Goal: Information Seeking & Learning: Learn about a topic

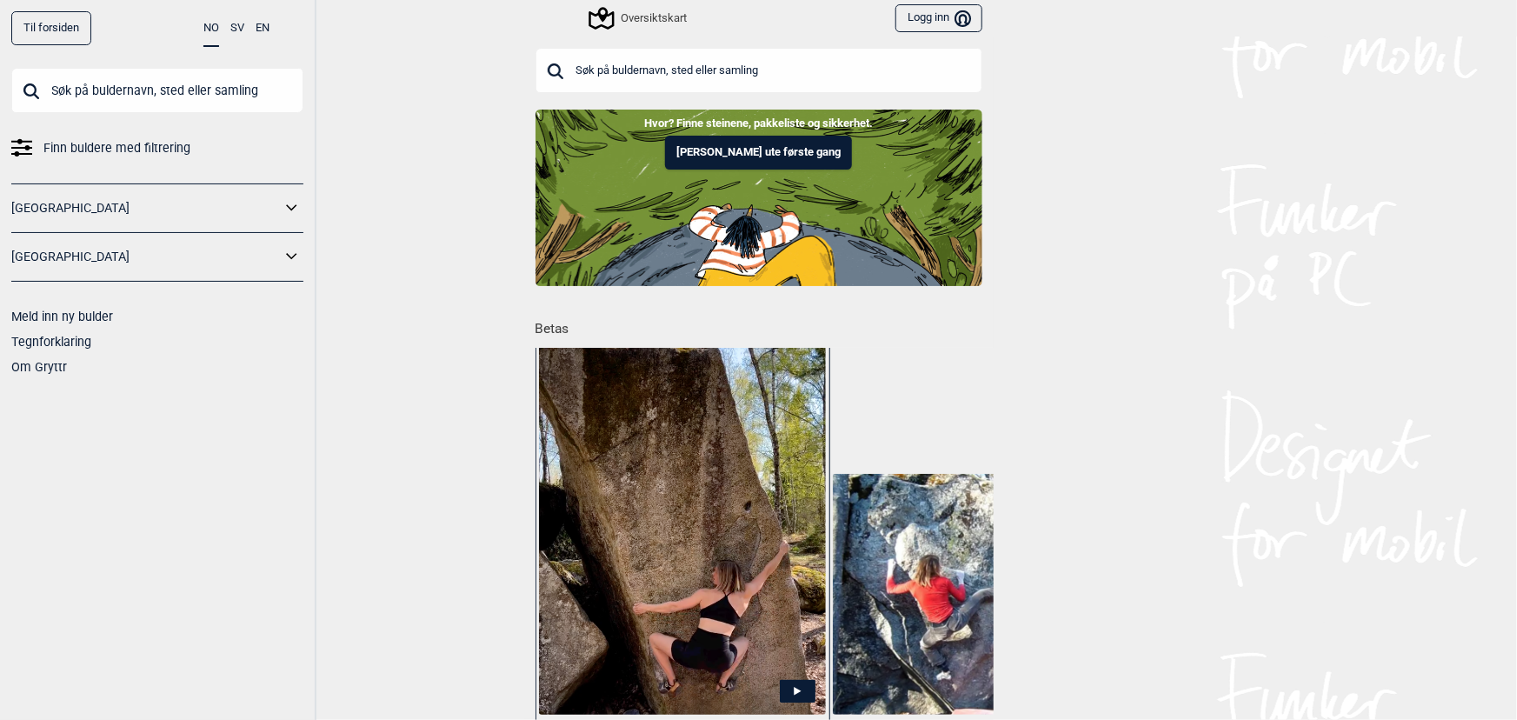
click at [723, 72] on input "text" at bounding box center [758, 70] width 447 height 45
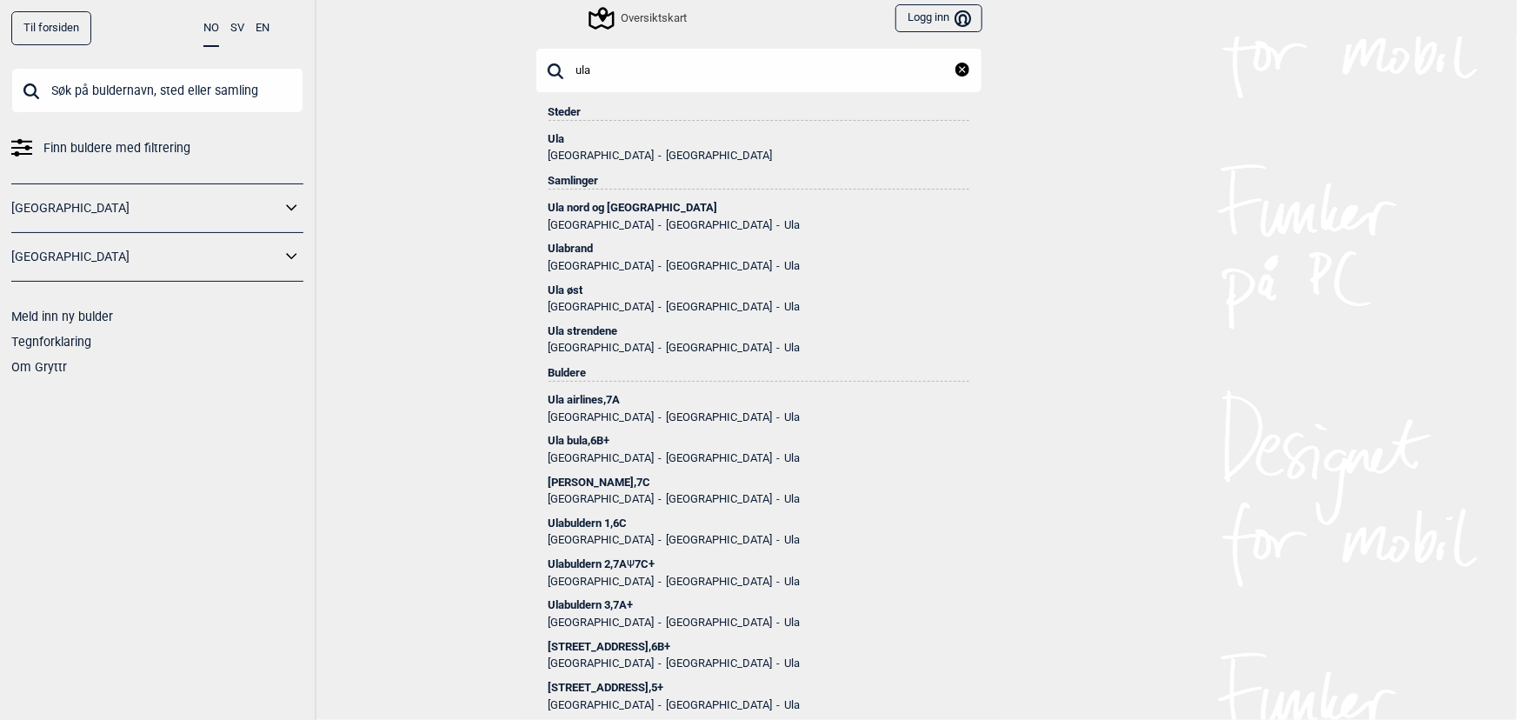
type input "ula"
click at [687, 142] on div "Ula" at bounding box center [758, 139] width 421 height 12
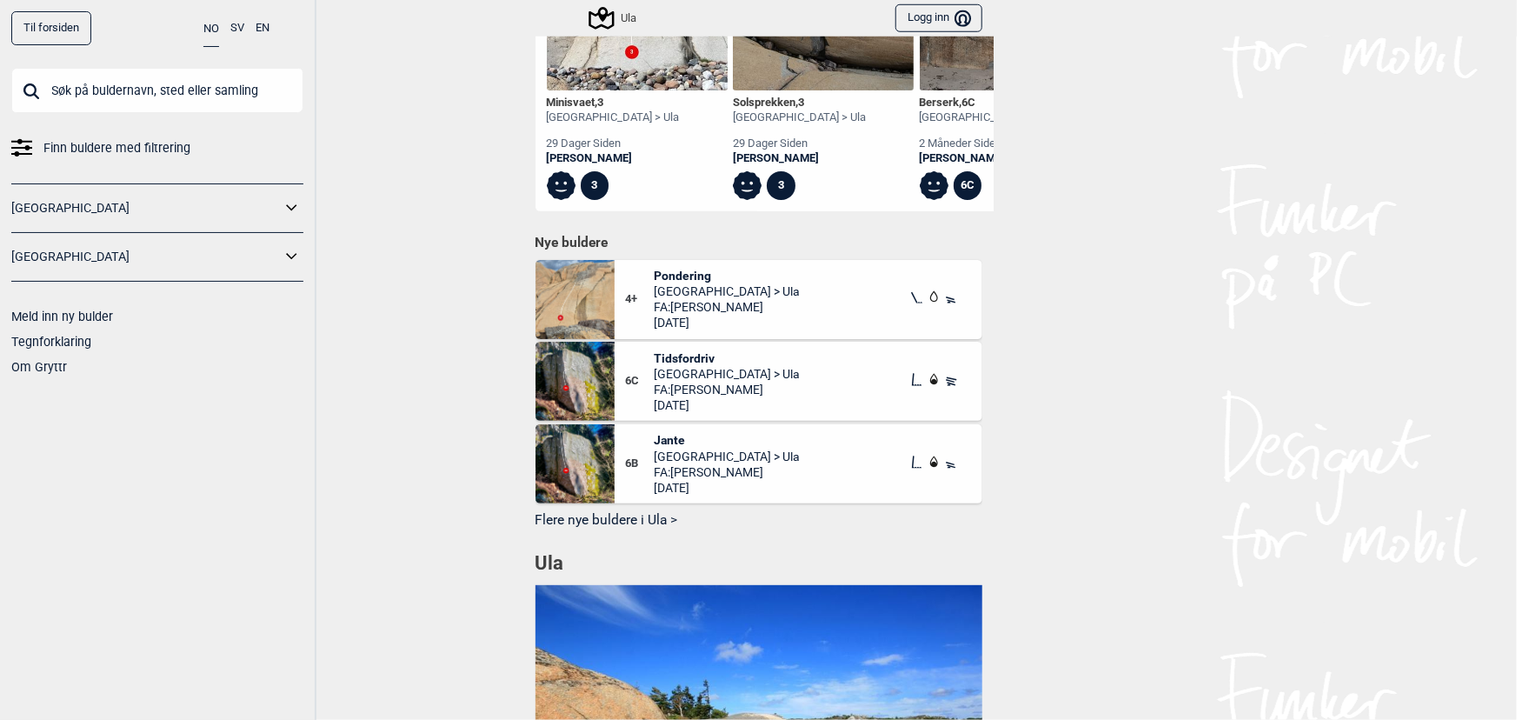
scroll to position [711, 0]
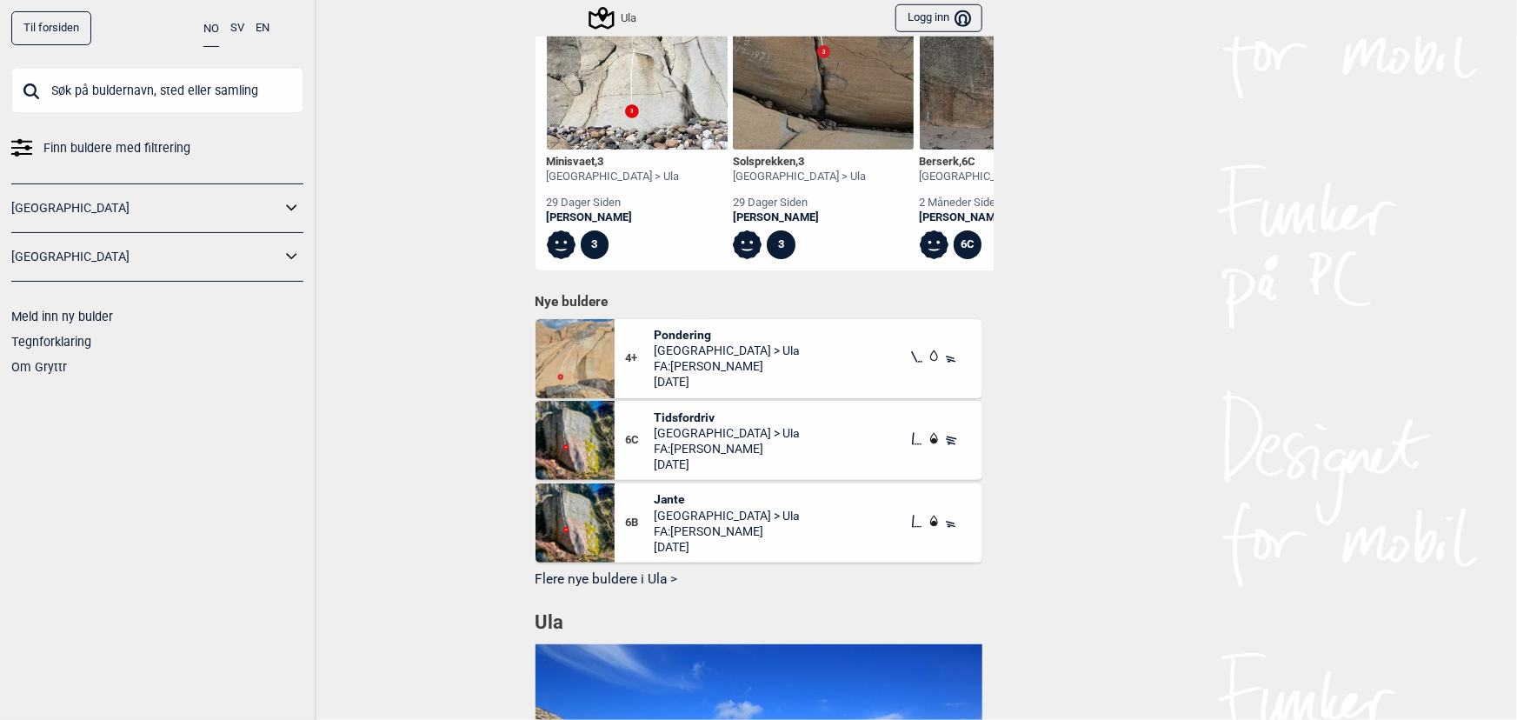
click at [591, 442] on img at bounding box center [574, 440] width 79 height 79
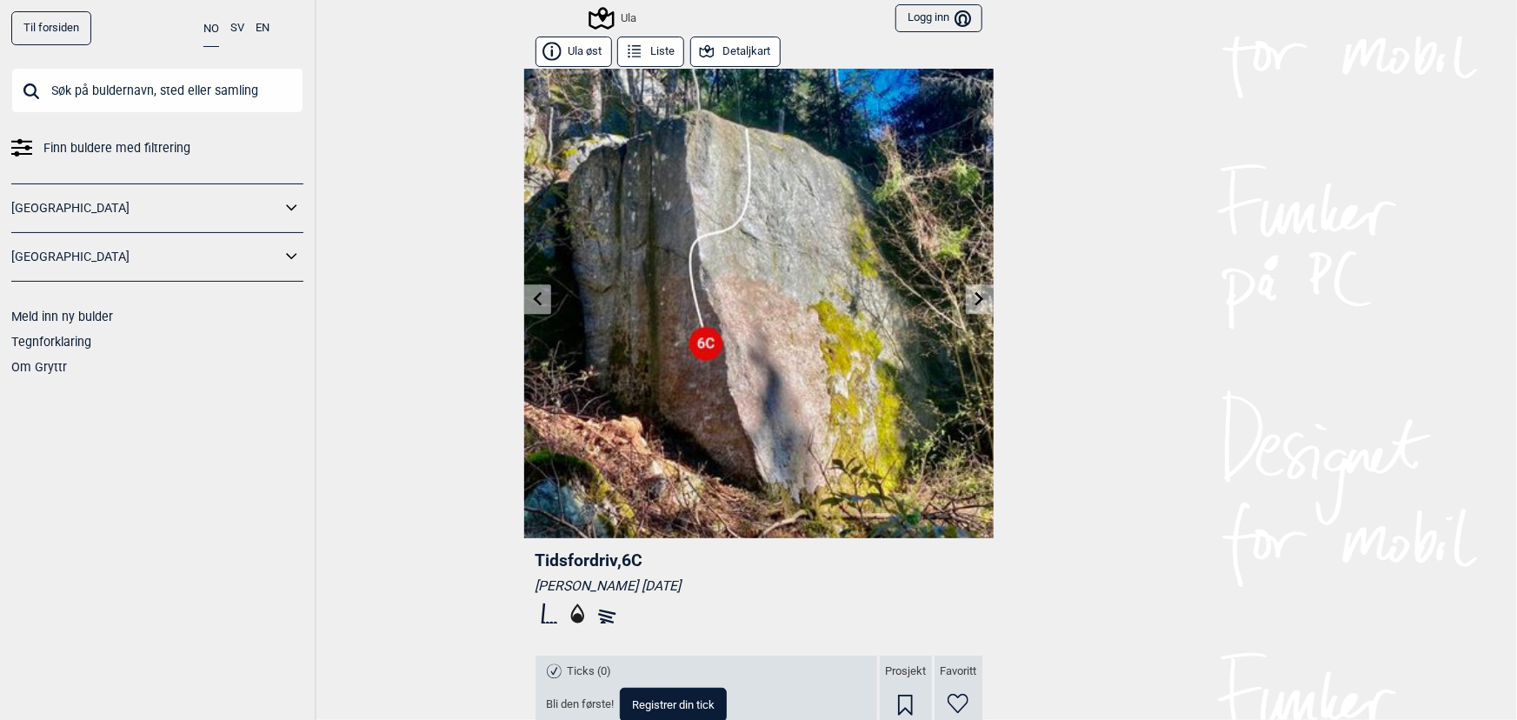
click at [970, 289] on link at bounding box center [979, 299] width 27 height 29
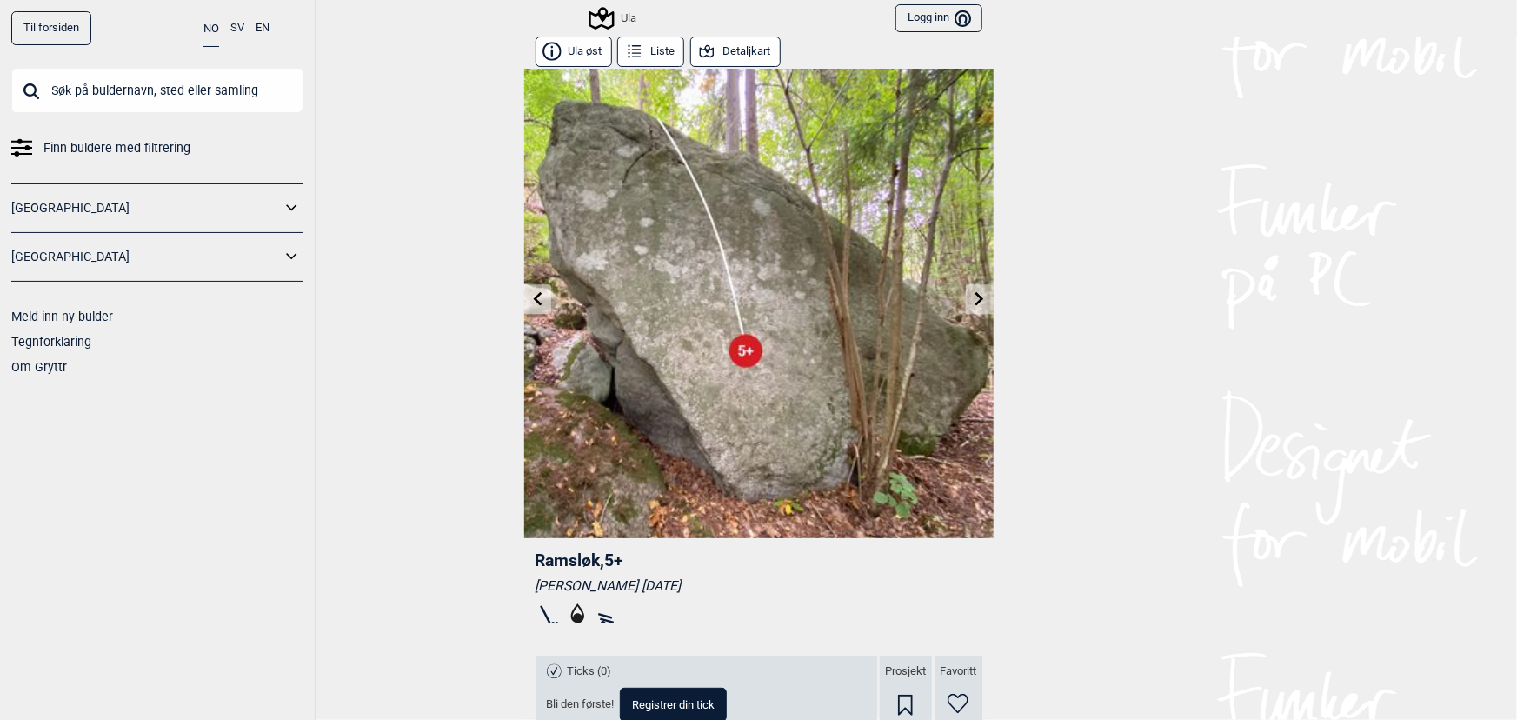
click at [538, 299] on icon at bounding box center [537, 298] width 14 height 14
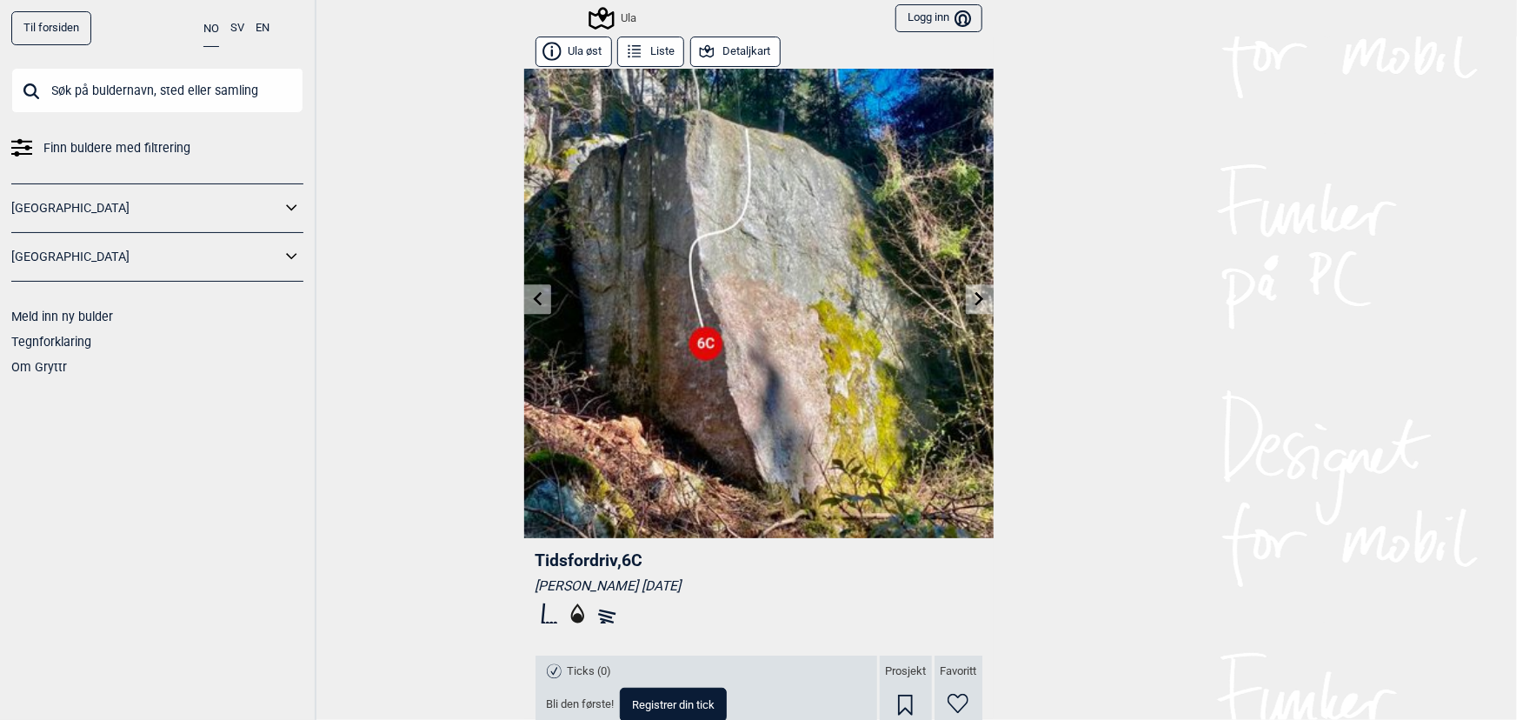
click at [538, 299] on icon at bounding box center [537, 298] width 14 height 14
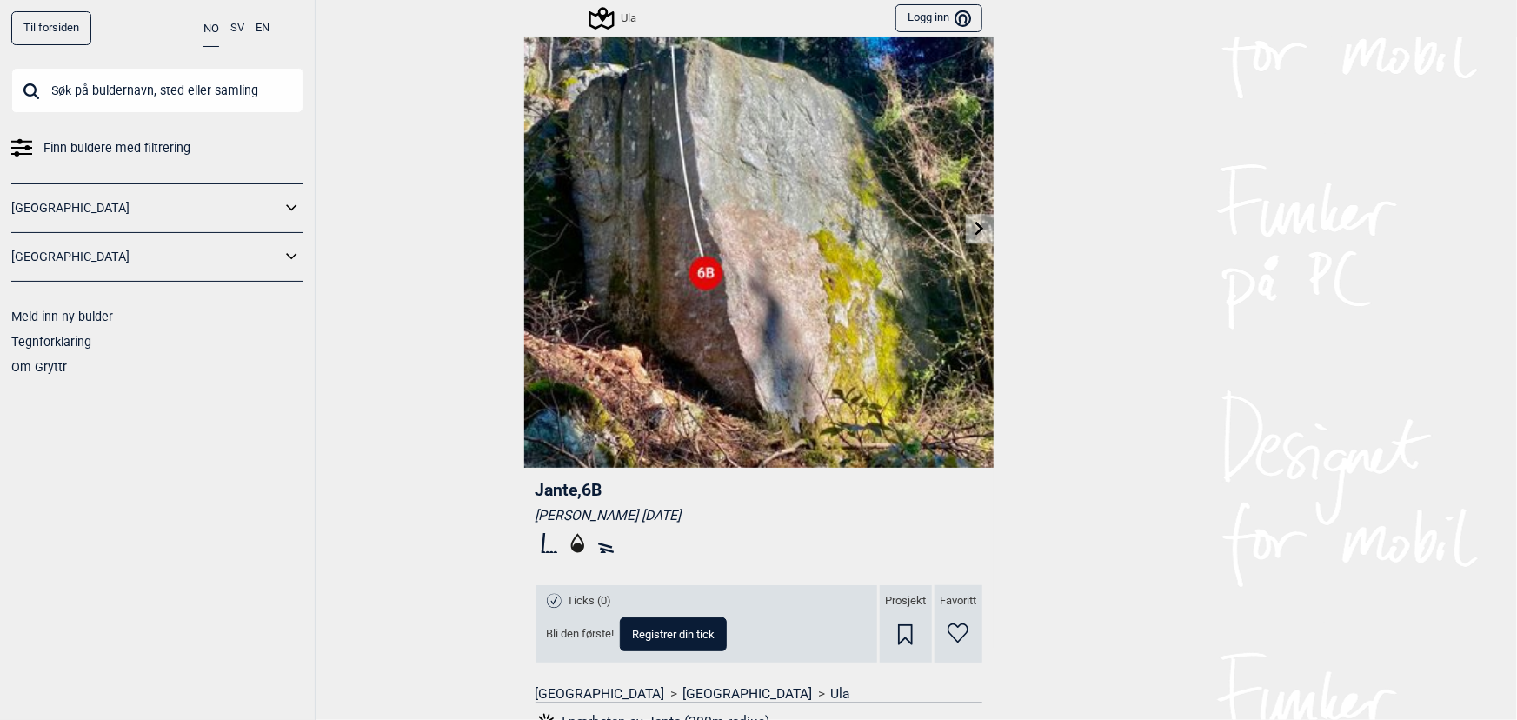
scroll to position [9, 0]
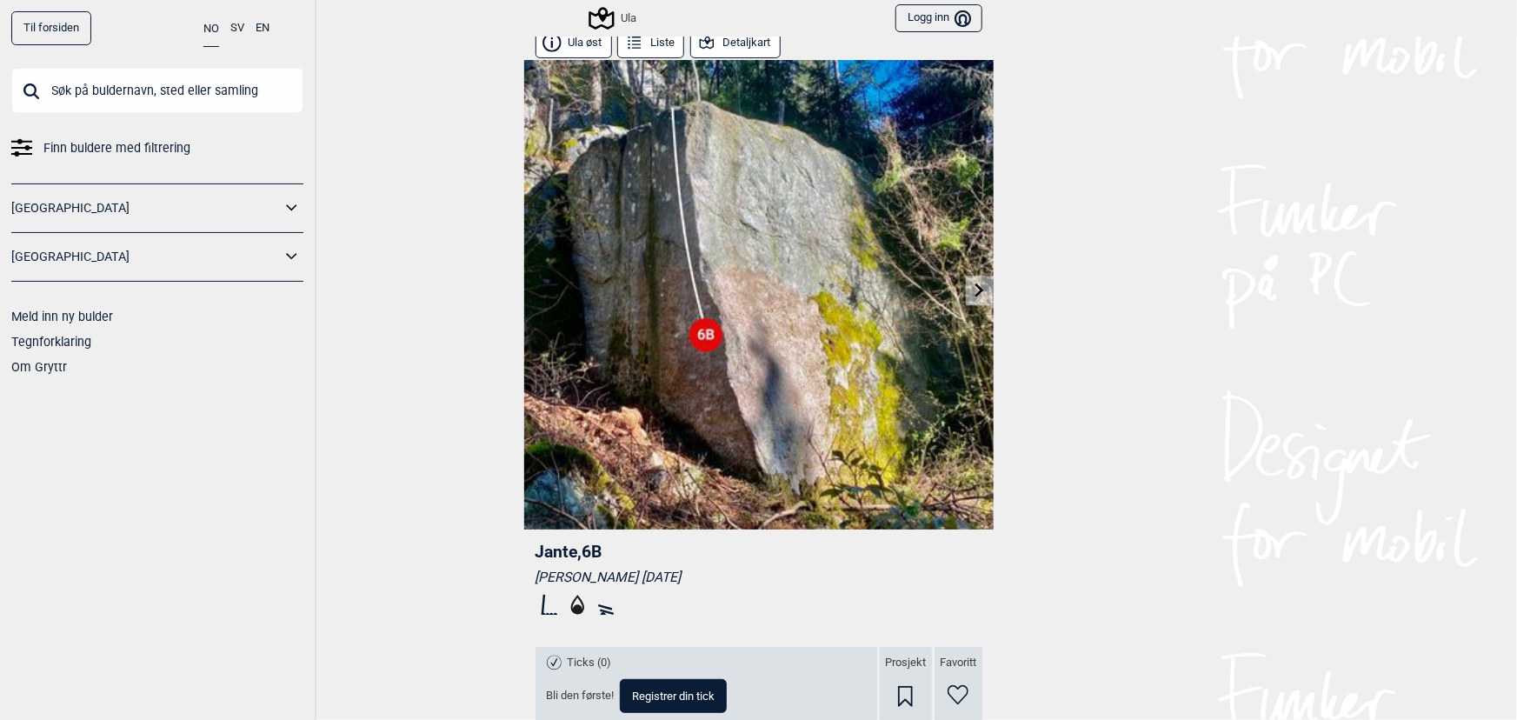
click at [979, 290] on icon at bounding box center [980, 289] width 14 height 14
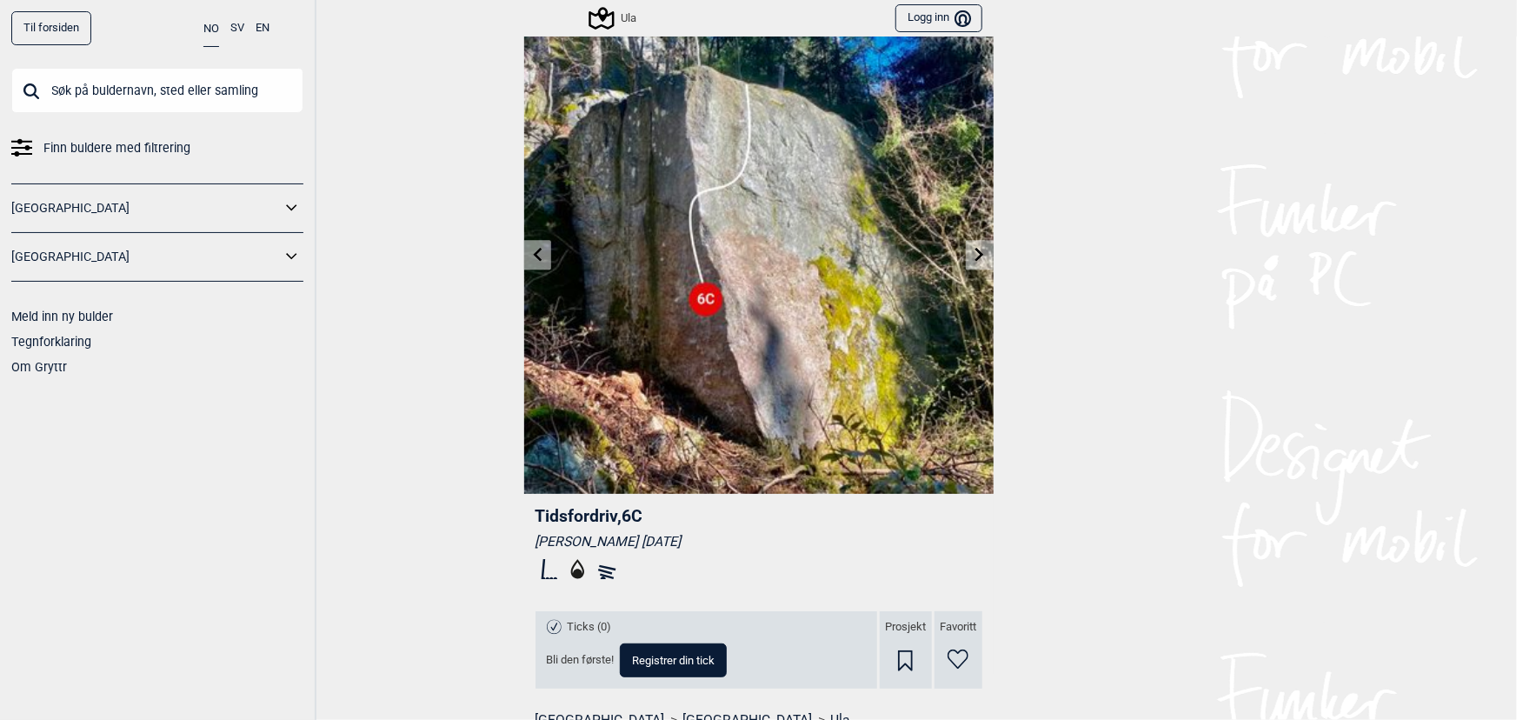
scroll to position [236, 0]
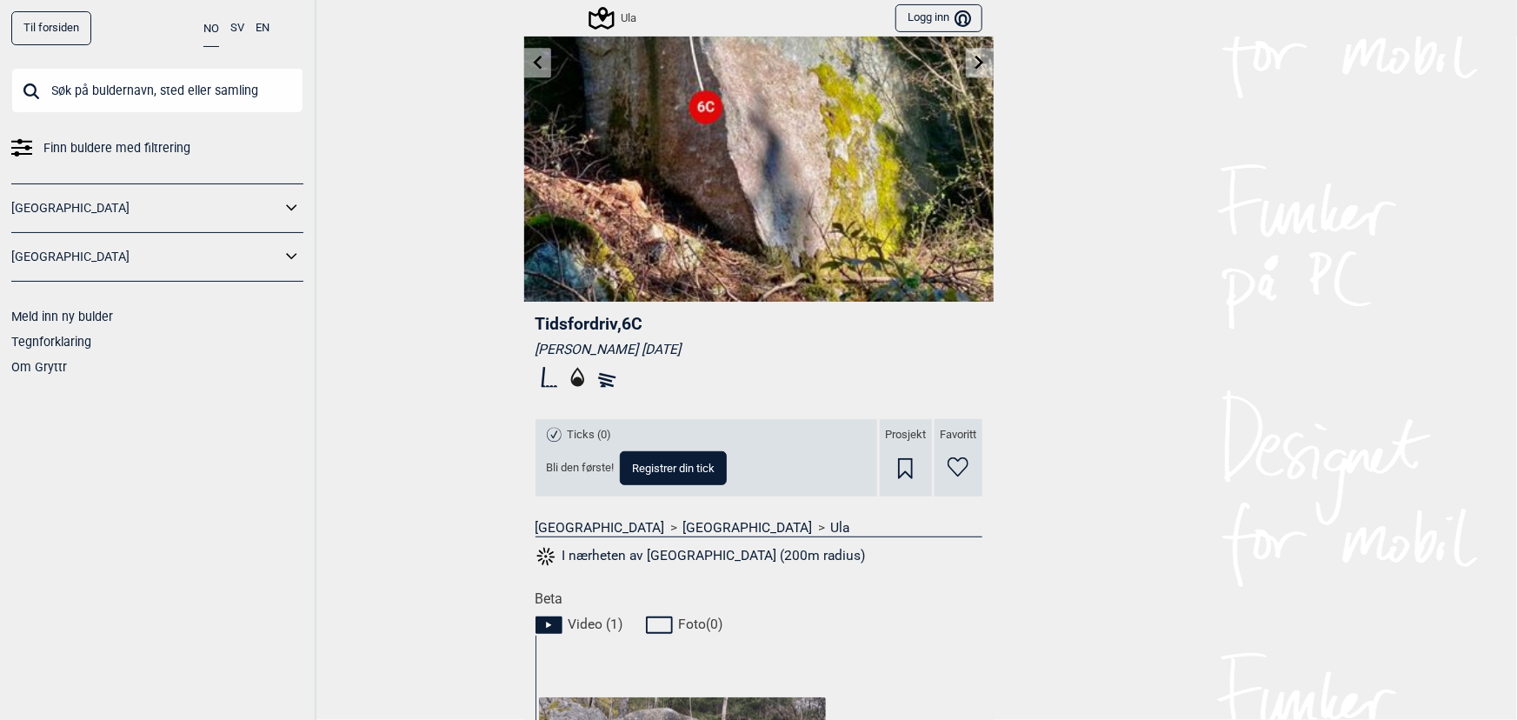
drag, startPoint x: 743, startPoint y: 347, endPoint x: 381, endPoint y: 374, distance: 363.4
click at [355, 381] on div "Til forsiden NO SV EN Finn buldere med filtrering [GEOGRAPHIC_DATA] [GEOGRAPHIC…" at bounding box center [758, 360] width 1517 height 720
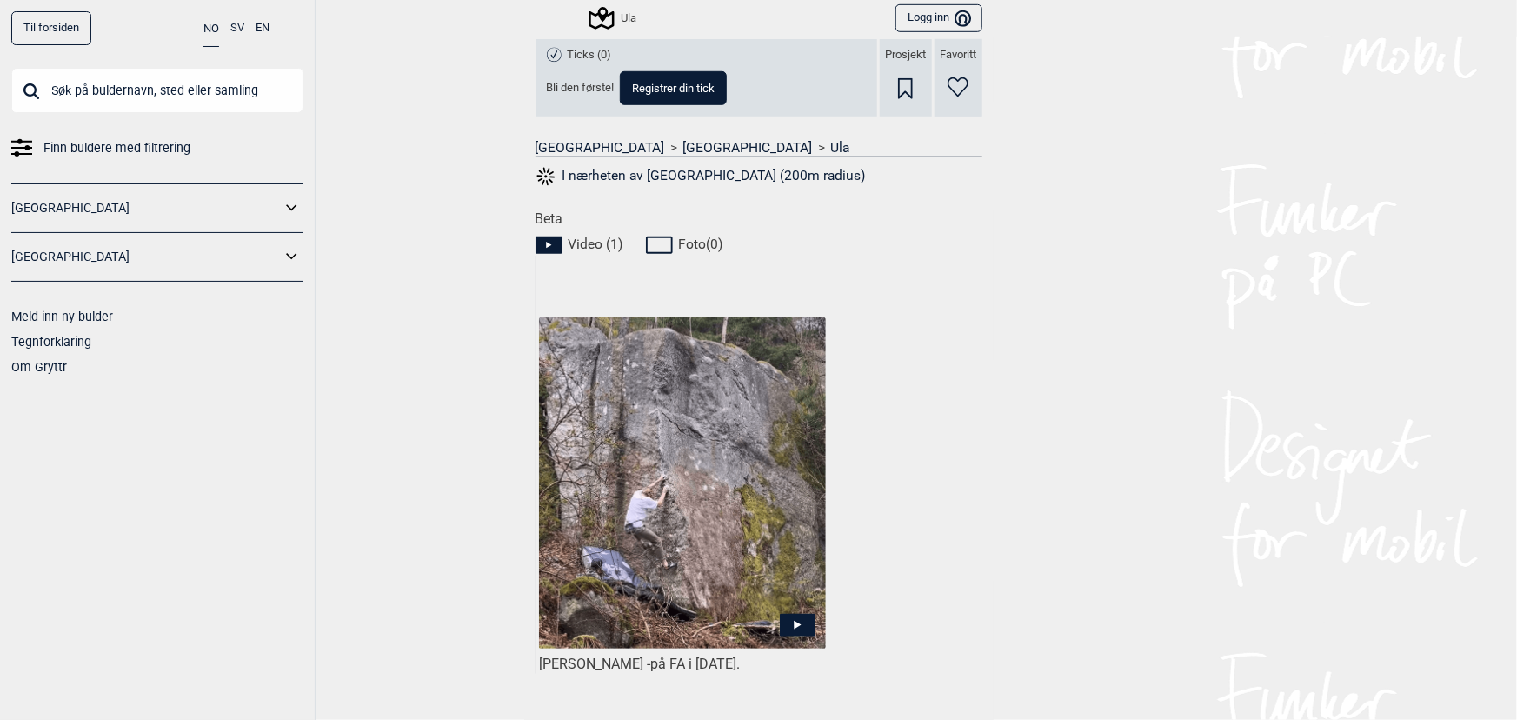
scroll to position [632, 0]
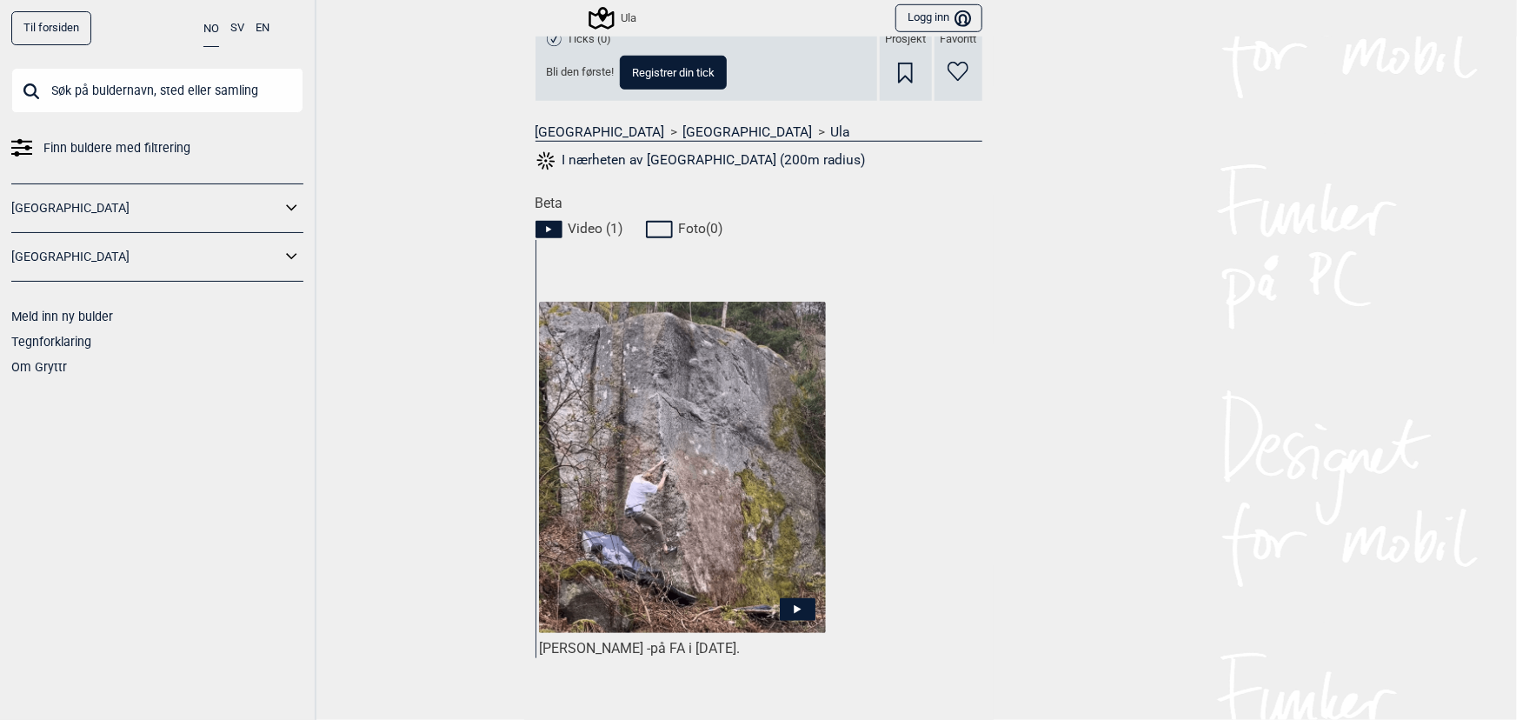
click at [788, 602] on icon at bounding box center [798, 609] width 36 height 23
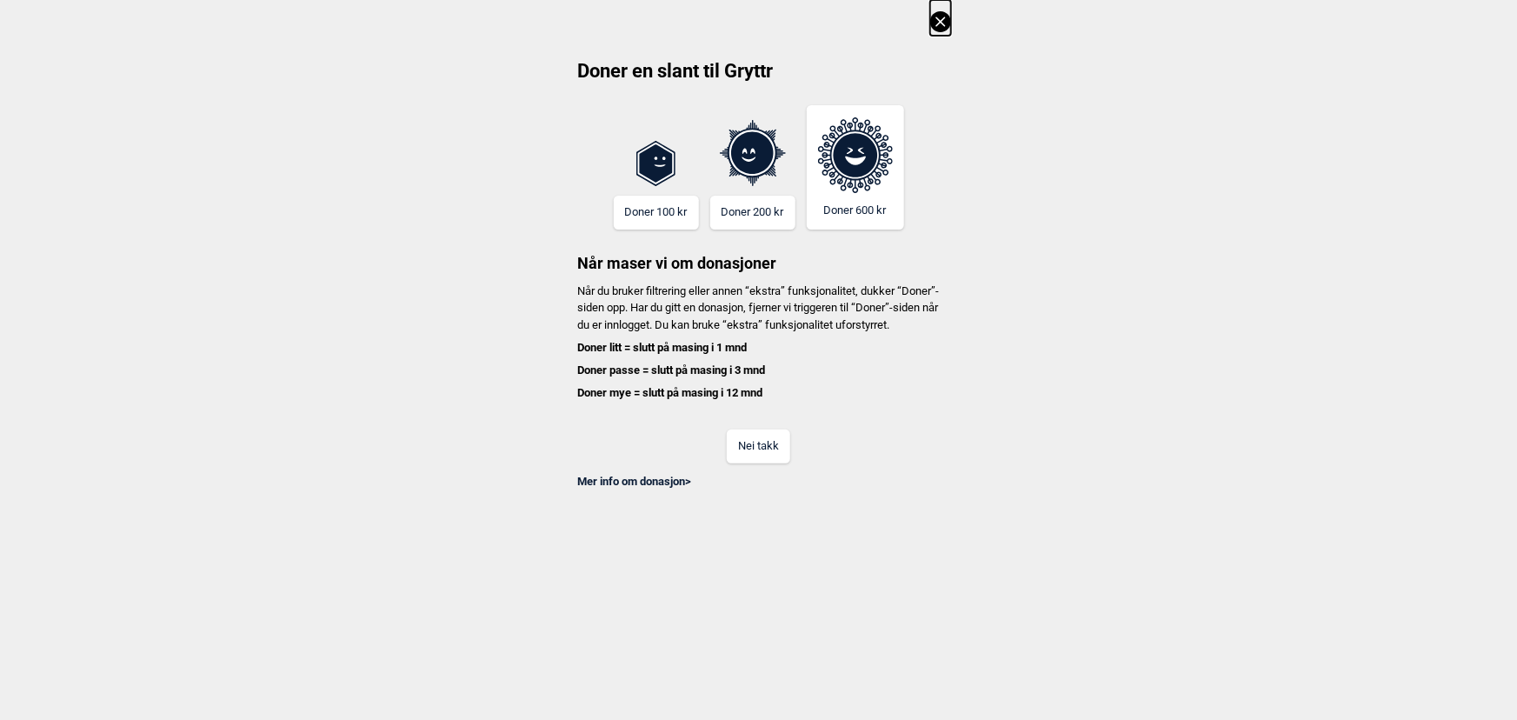
click at [948, 17] on icon at bounding box center [940, 21] width 21 height 21
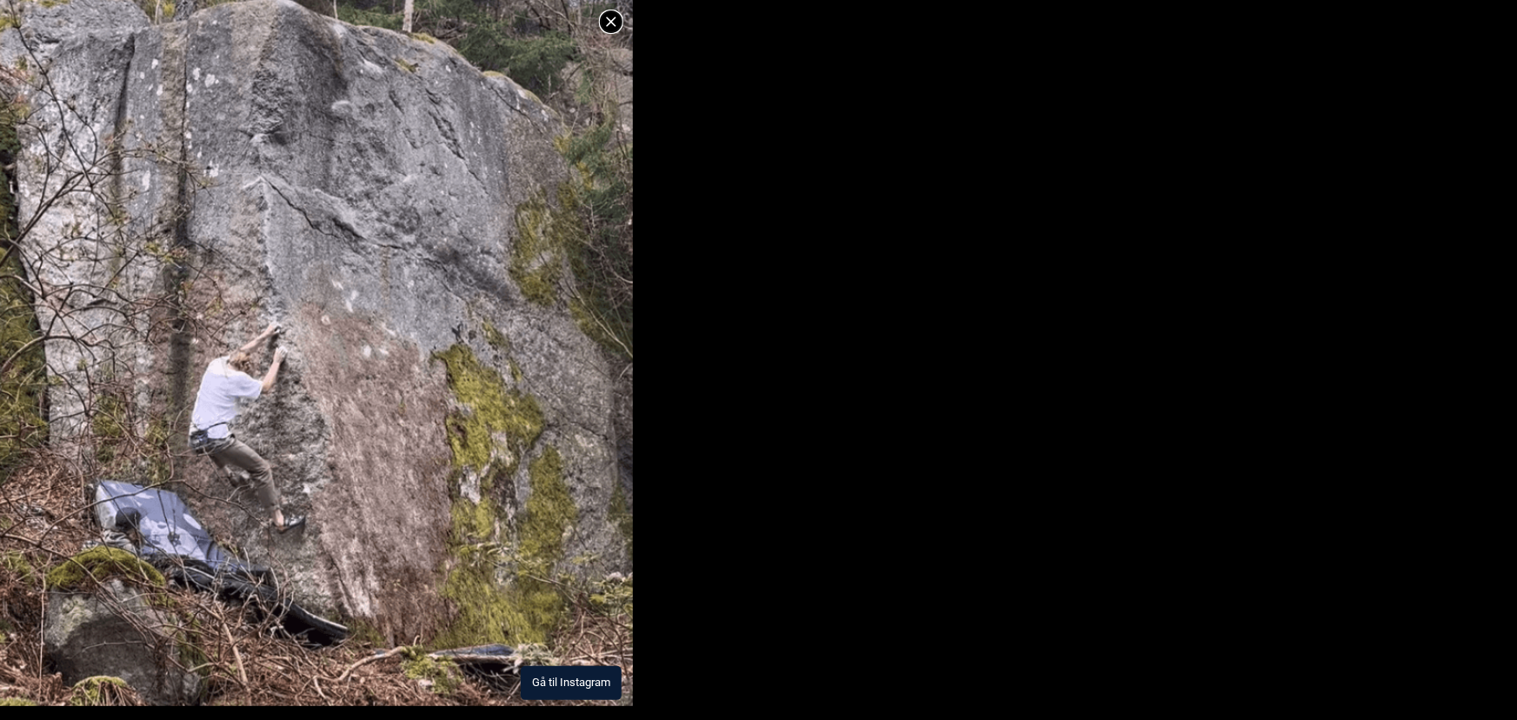
click at [302, 371] on img at bounding box center [316, 341] width 633 height 732
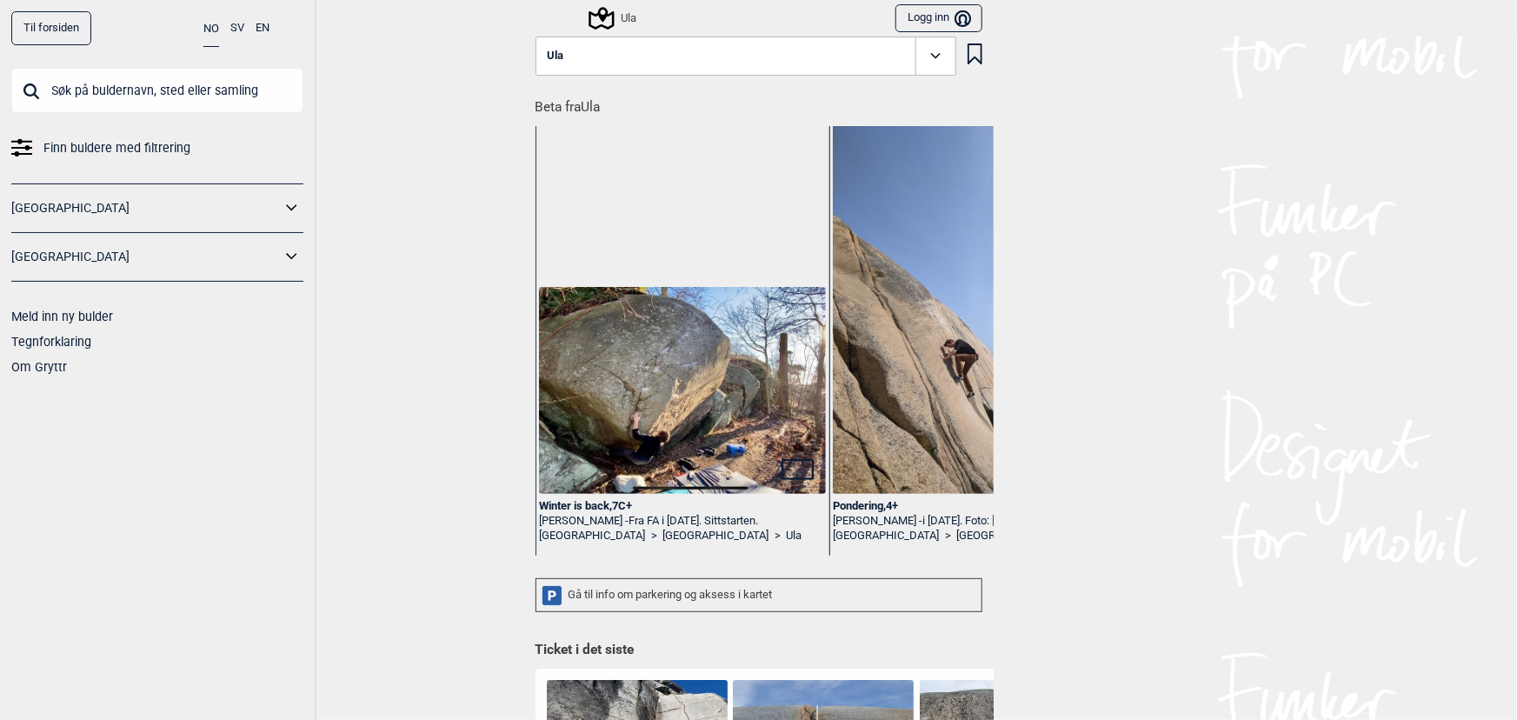
click at [147, 157] on span "Finn buldere med filtrering" at bounding box center [116, 148] width 147 height 25
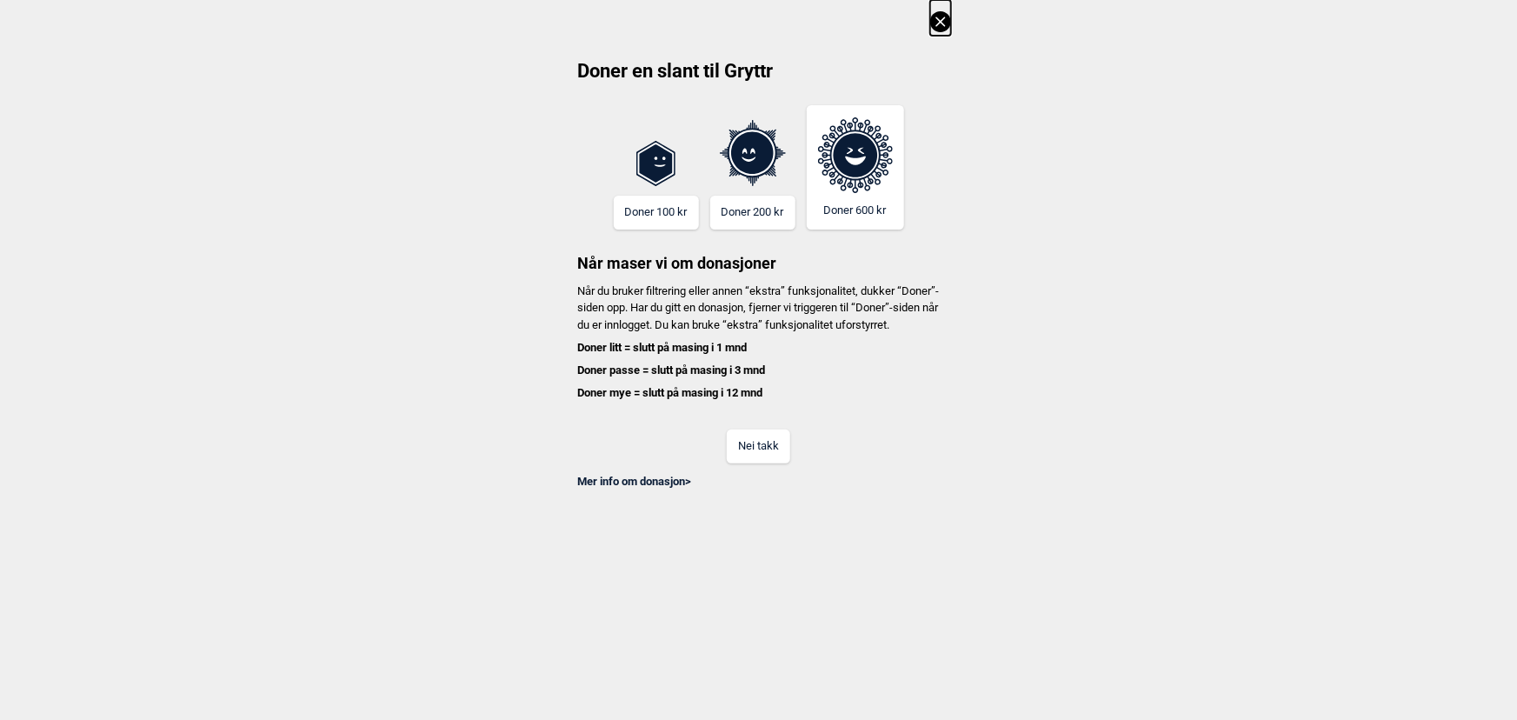
click at [940, 29] on icon at bounding box center [940, 21] width 21 height 21
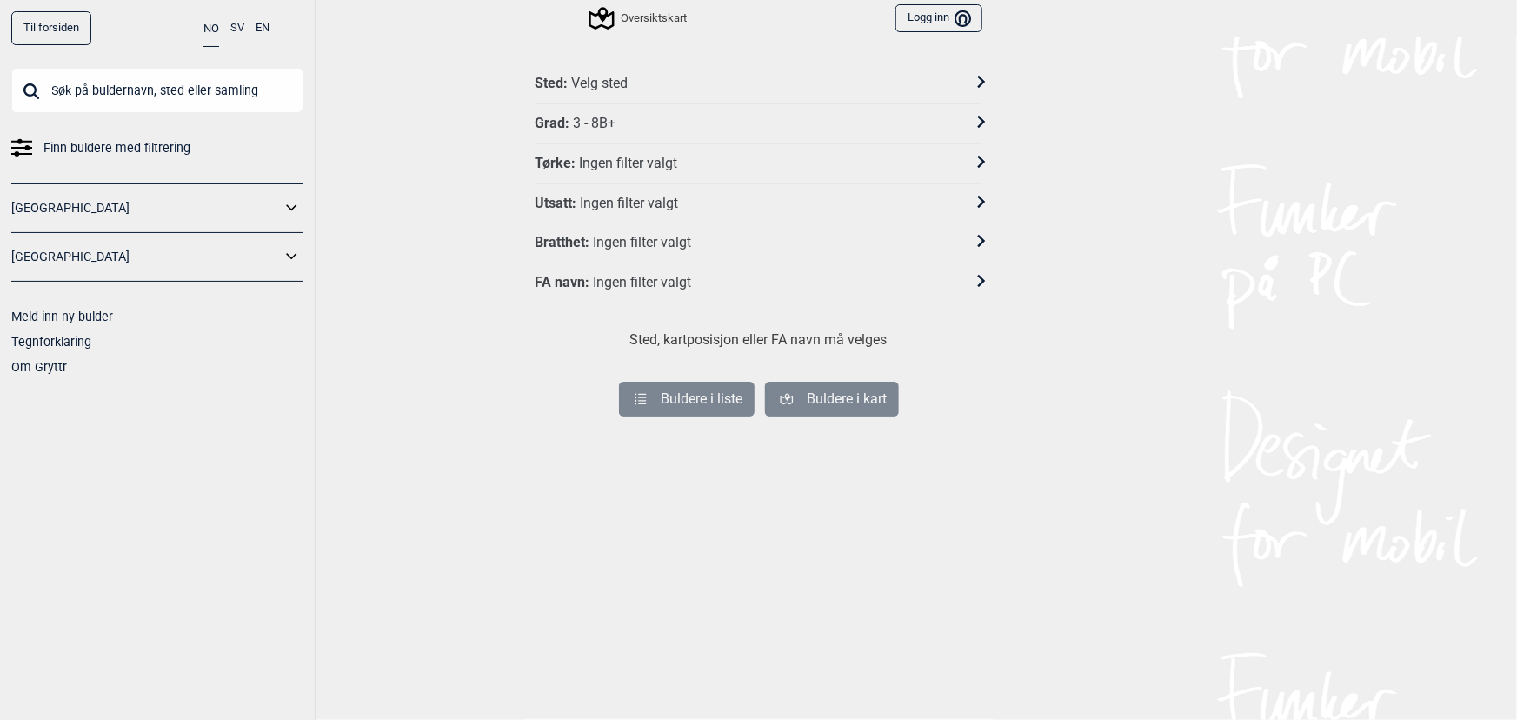
click at [724, 70] on div "Sted : Velg sted" at bounding box center [758, 84] width 447 height 40
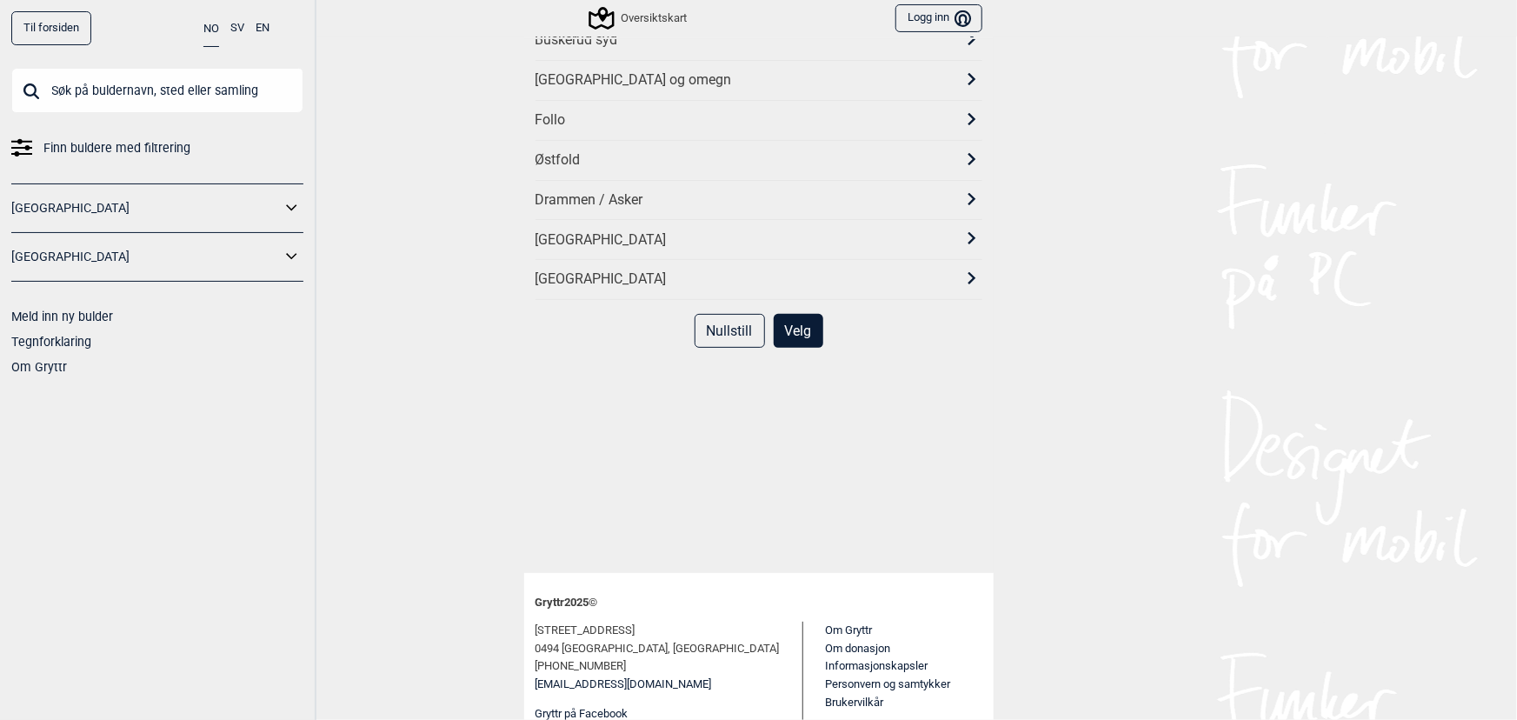
scroll to position [157, 0]
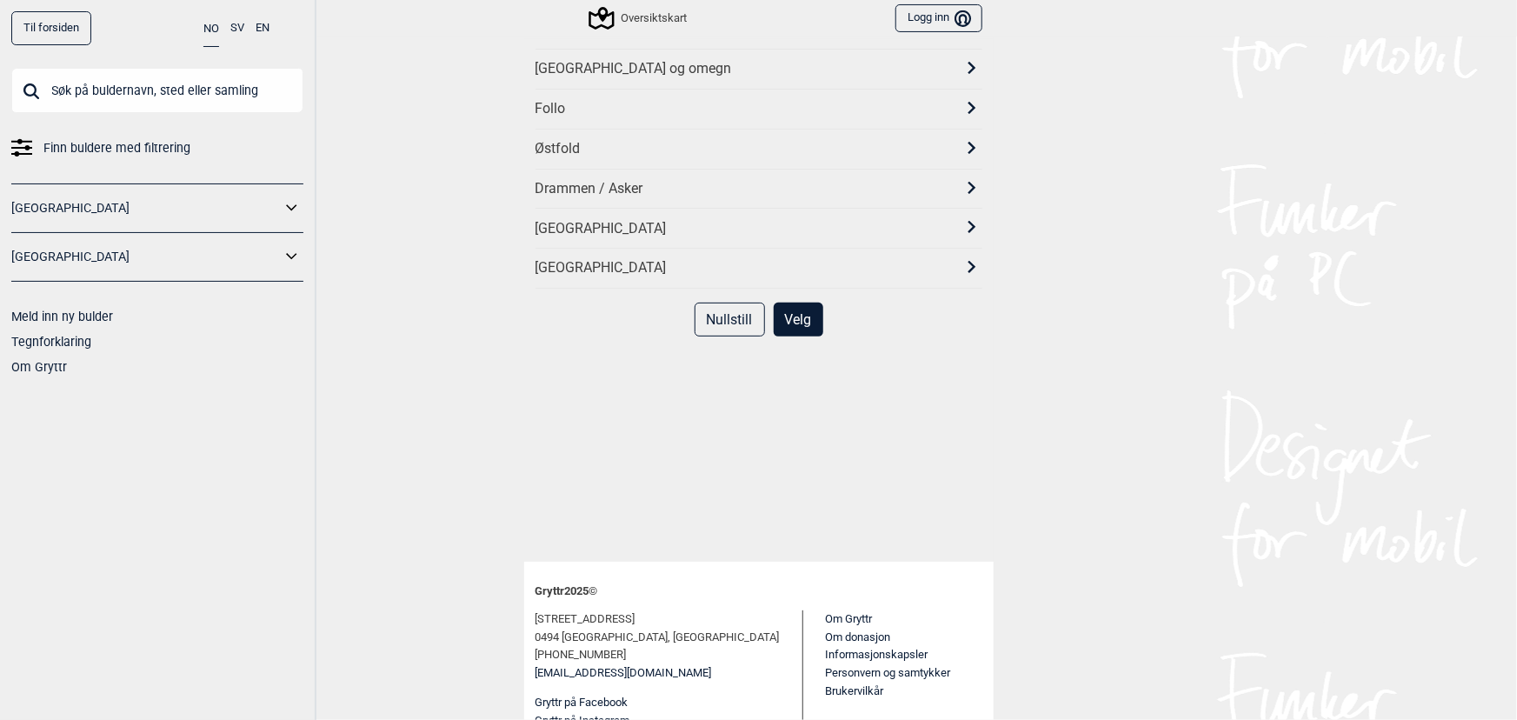
click at [666, 220] on div "[GEOGRAPHIC_DATA]" at bounding box center [742, 229] width 415 height 18
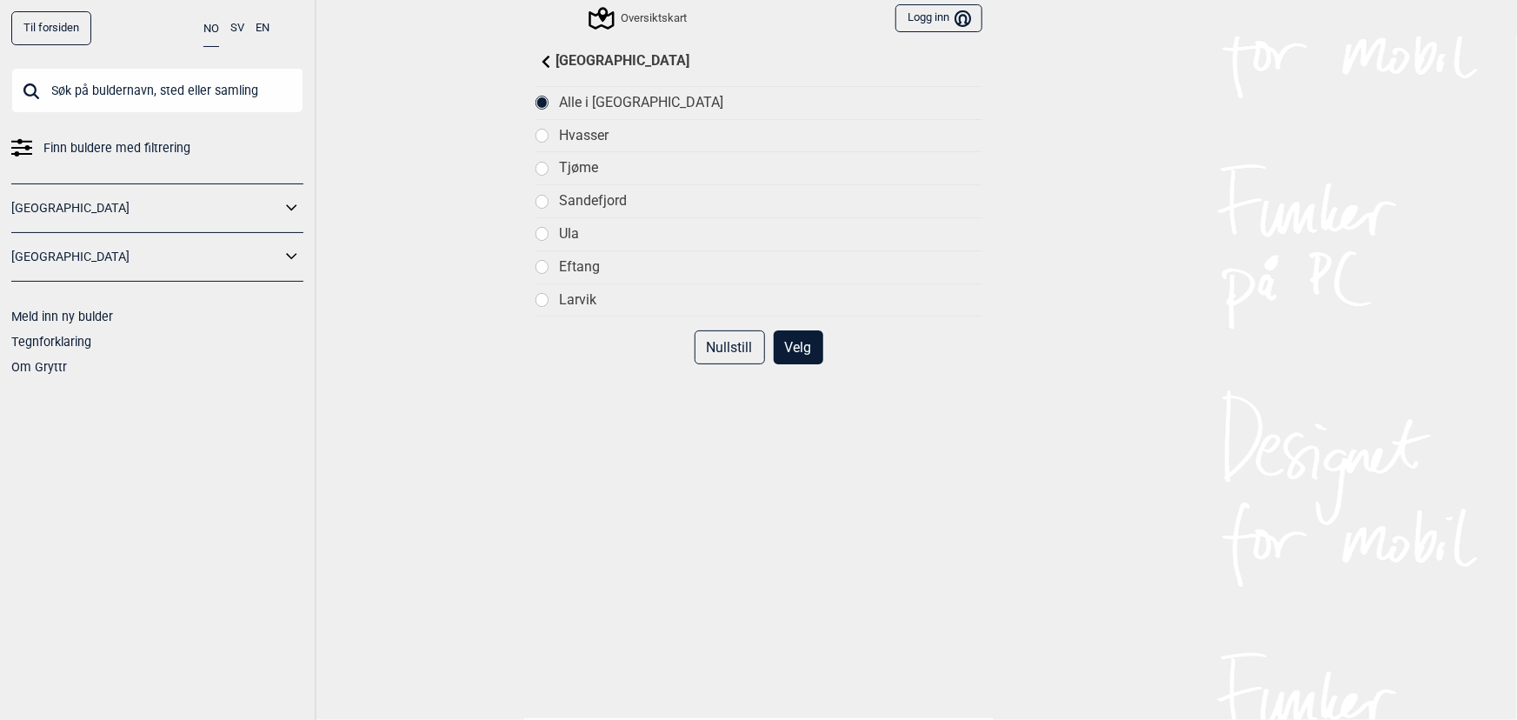
scroll to position [0, 0]
click at [560, 239] on div "Ula" at bounding box center [770, 235] width 422 height 18
click at [794, 342] on button "Velg" at bounding box center [799, 348] width 50 height 34
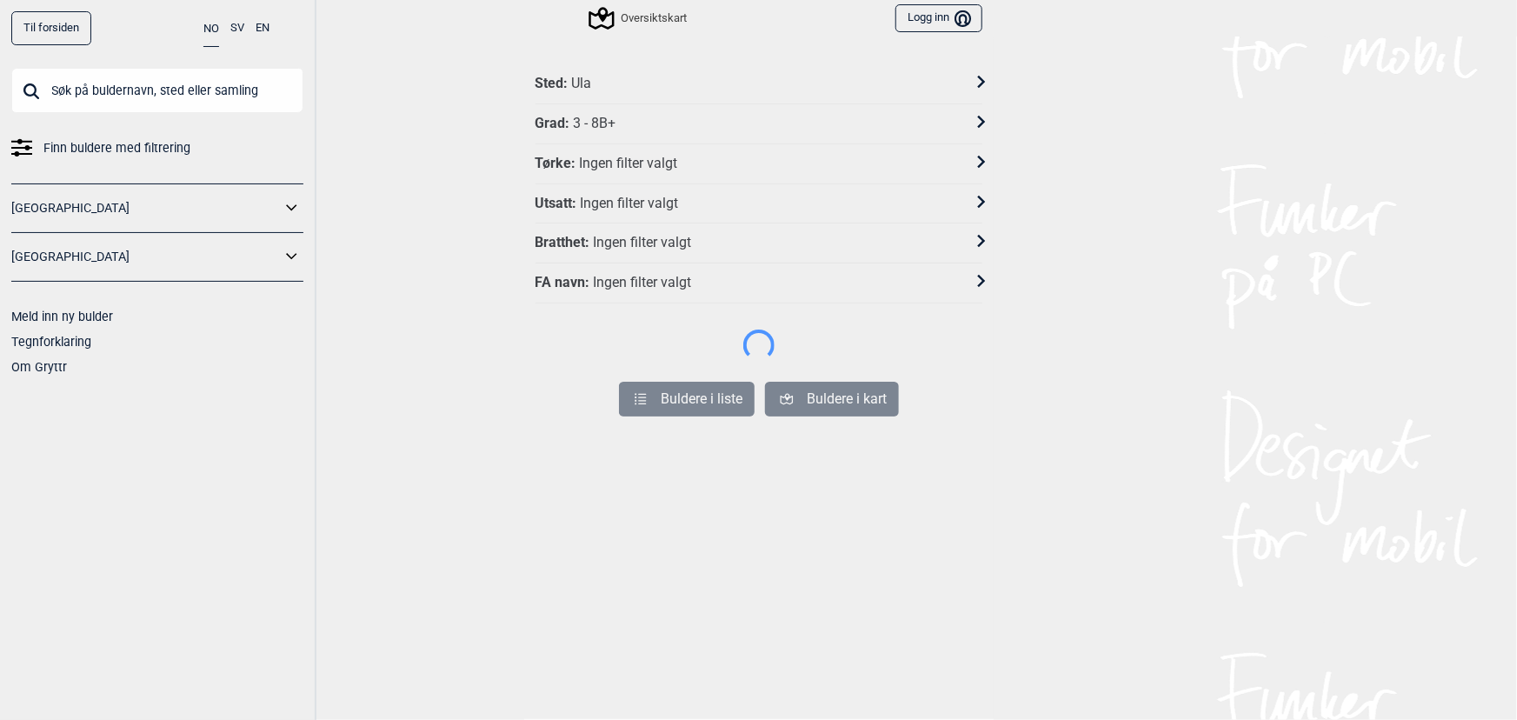
click at [623, 130] on div "Grad : 3 - 8B+" at bounding box center [747, 124] width 424 height 18
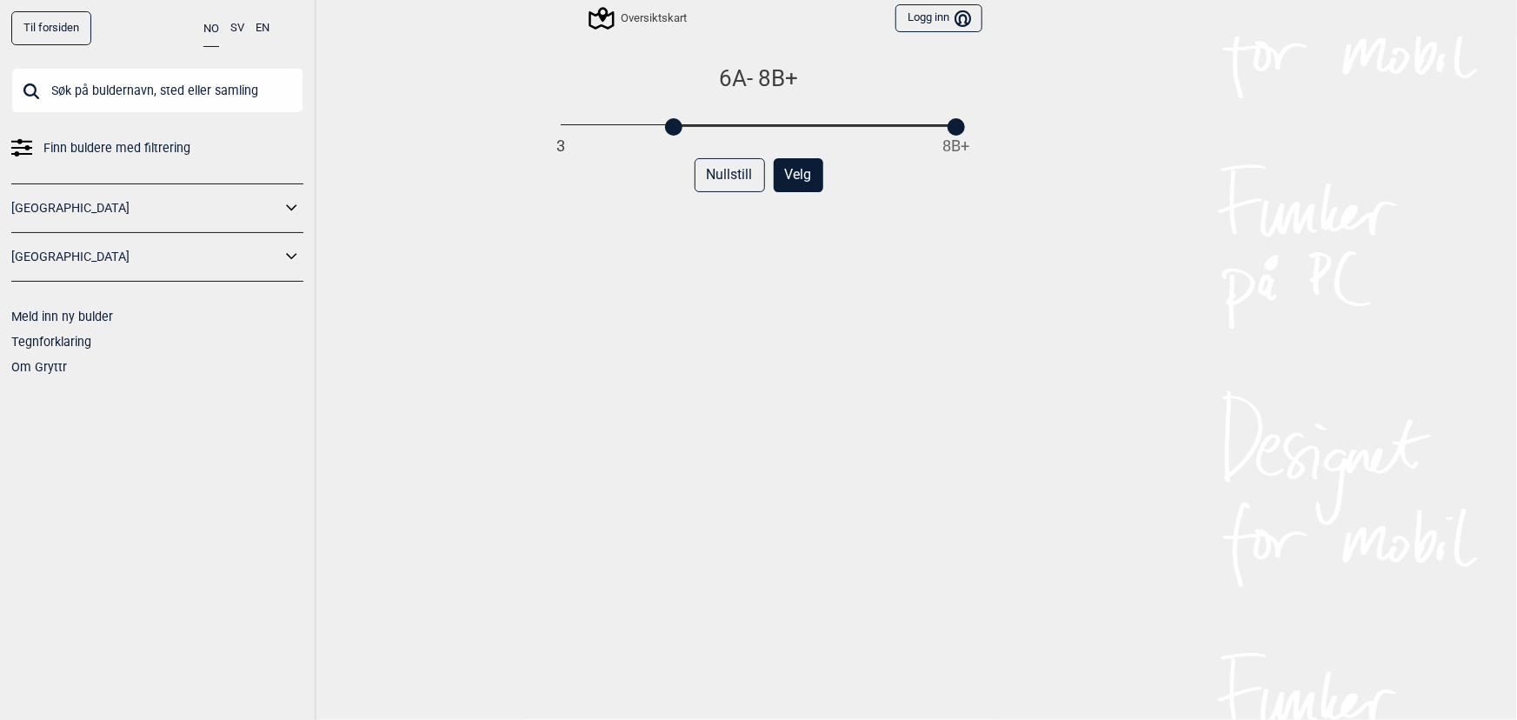
drag, startPoint x: 578, startPoint y: 129, endPoint x: 669, endPoint y: 145, distance: 92.6
click at [669, 145] on div "6A - 8B+ 3 8B+ Nullstill Velg" at bounding box center [758, 404] width 447 height 681
drag, startPoint x: 963, startPoint y: 129, endPoint x: 820, endPoint y: 139, distance: 143.7
click at [820, 139] on div "6A - 8B+ 3 8B+ Nullstill Velg" at bounding box center [758, 404] width 447 height 681
click at [950, 122] on div at bounding box center [955, 126] width 17 height 17
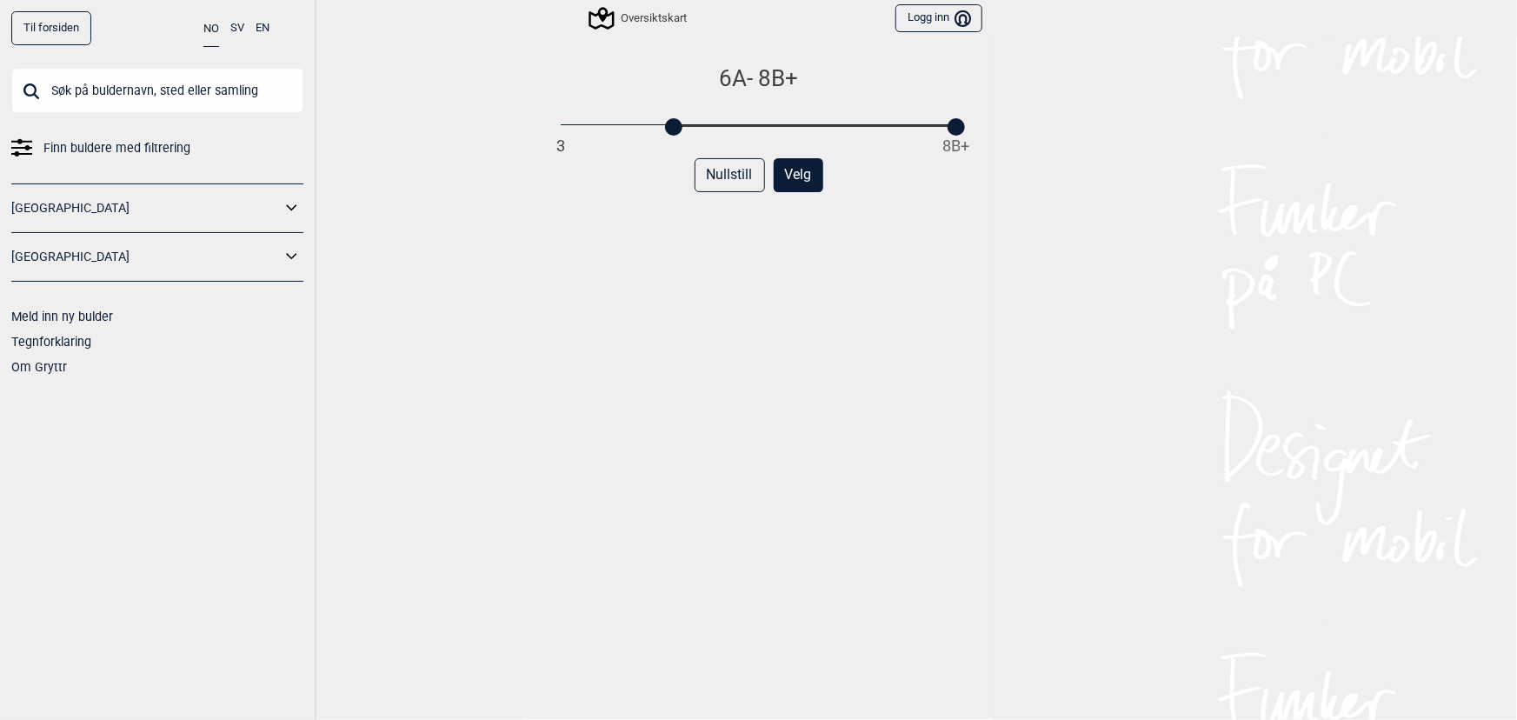
click at [991, 56] on div "Til forsiden NO SV EN Finn buldere med filtrering [GEOGRAPHIC_DATA] [GEOGRAPHIC…" at bounding box center [758, 360] width 1517 height 720
drag, startPoint x: 955, startPoint y: 122, endPoint x: 754, endPoint y: 154, distance: 204.2
click at [754, 154] on div "6A - 6C 3 8B+ Nullstill Velg" at bounding box center [758, 404] width 447 height 681
click at [796, 169] on button "Velg" at bounding box center [799, 175] width 50 height 34
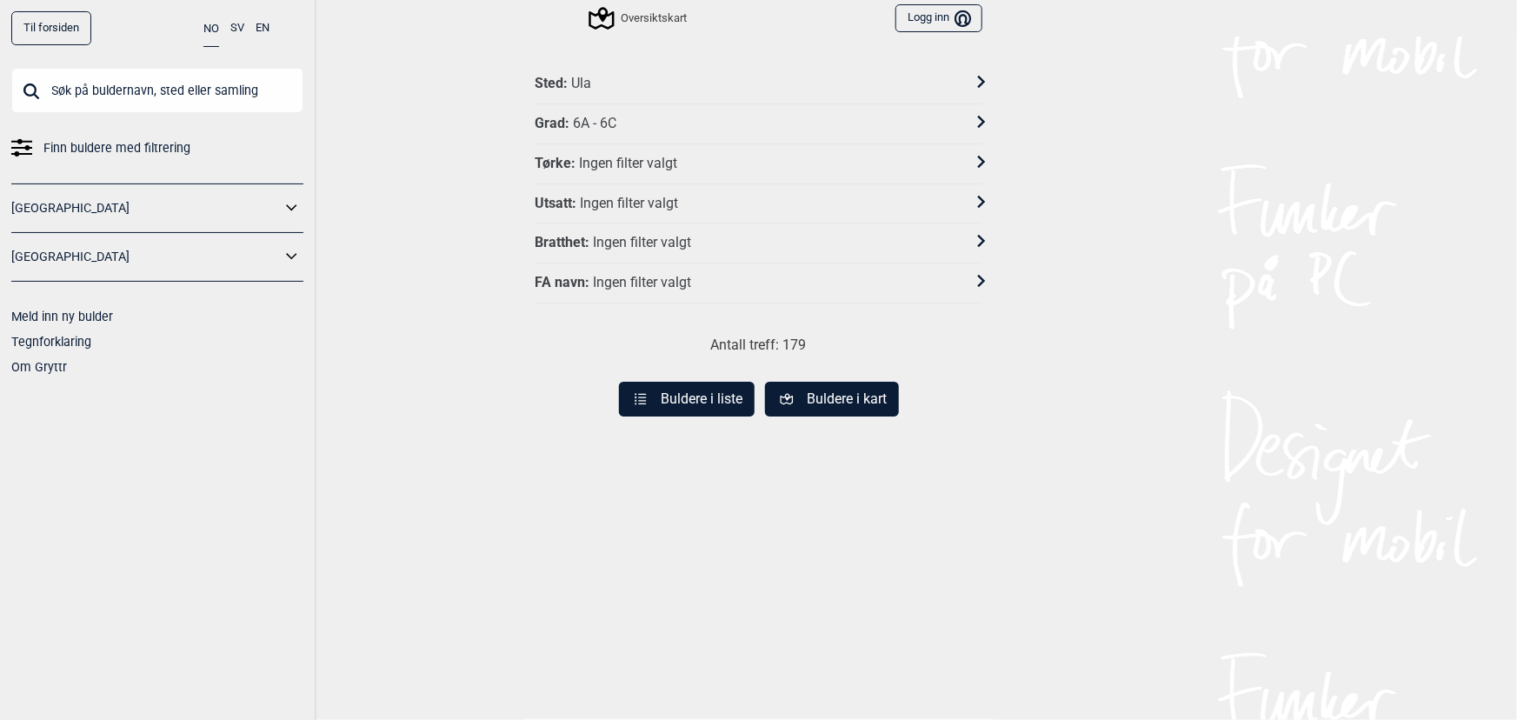
click at [607, 209] on div "Utsatt : Ingen filter valgt" at bounding box center [758, 204] width 447 height 40
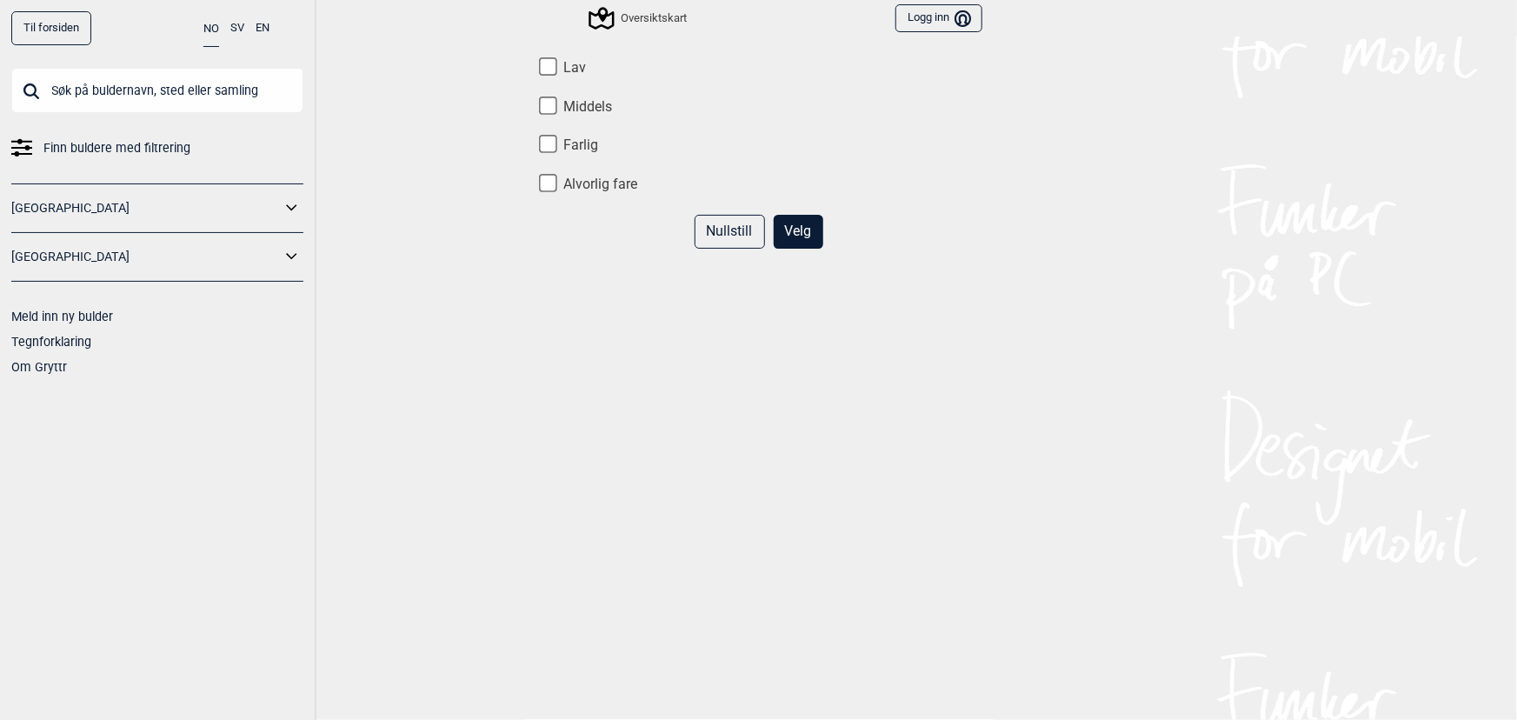
click at [539, 109] on input "Middels" at bounding box center [548, 105] width 18 height 18
checkbox input "true"
click at [540, 65] on input "Lav" at bounding box center [548, 66] width 18 height 18
checkbox input "true"
click at [787, 238] on button "Velg" at bounding box center [799, 232] width 50 height 34
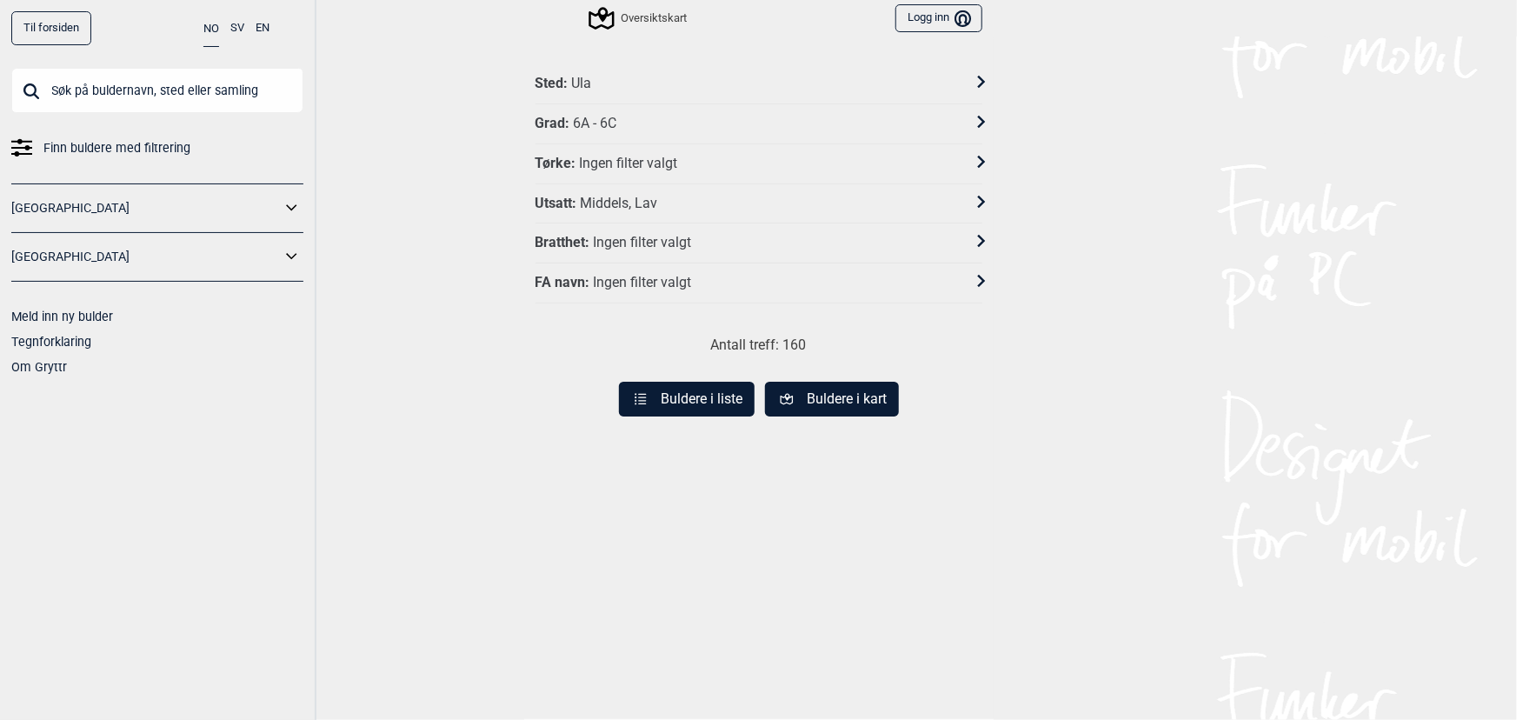
click at [704, 390] on button "Buldere i liste" at bounding box center [687, 399] width 136 height 35
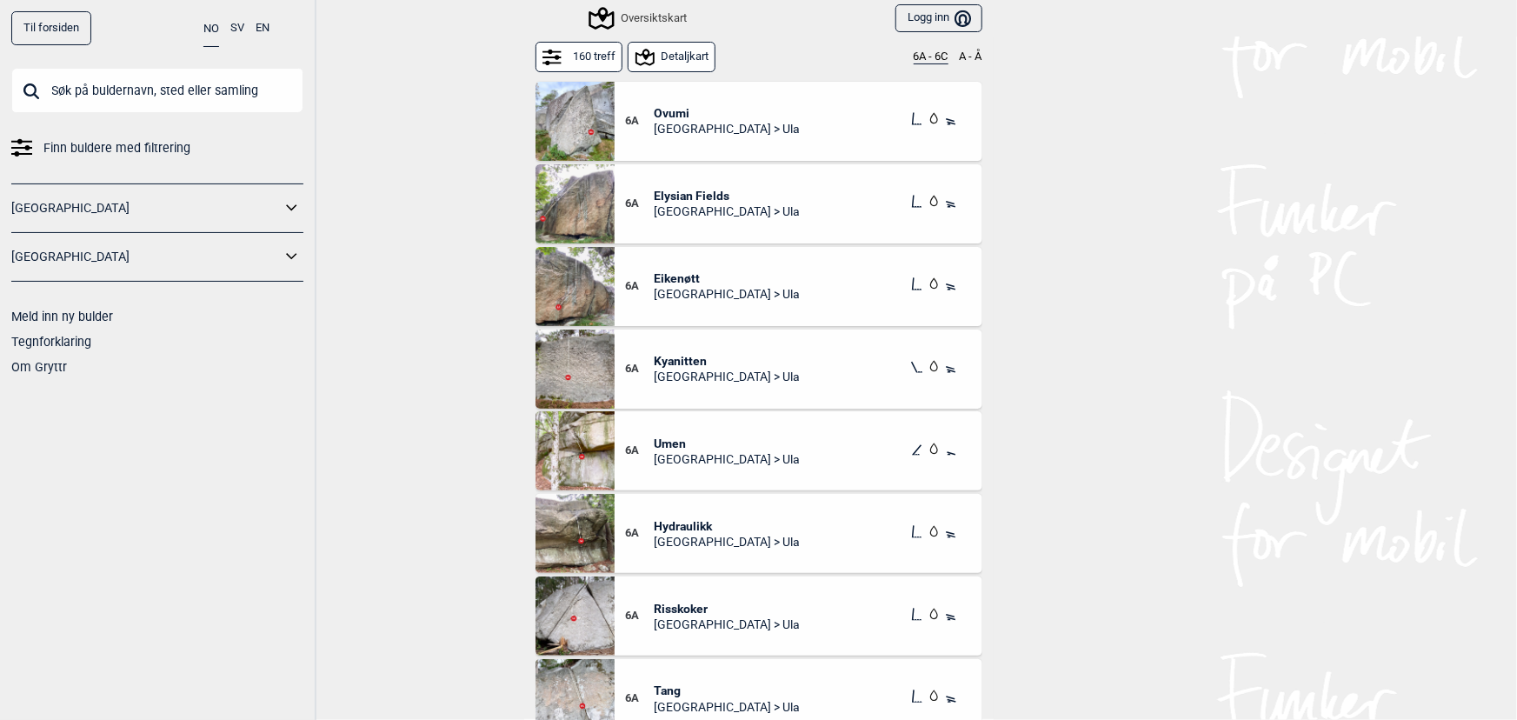
click at [574, 63] on button "160 treff" at bounding box center [578, 57] width 87 height 30
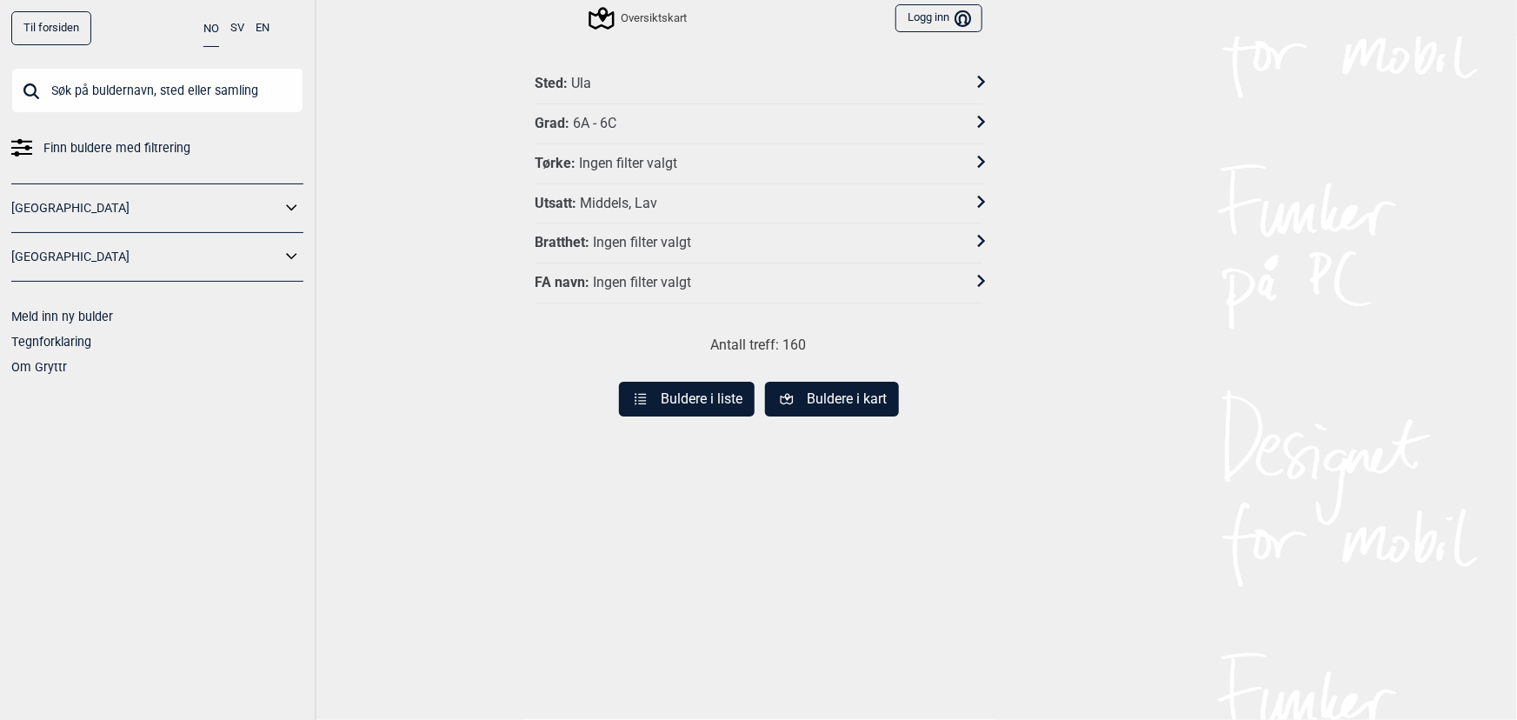
click at [608, 288] on div "FA navn : Ingen filter valgt" at bounding box center [758, 283] width 447 height 40
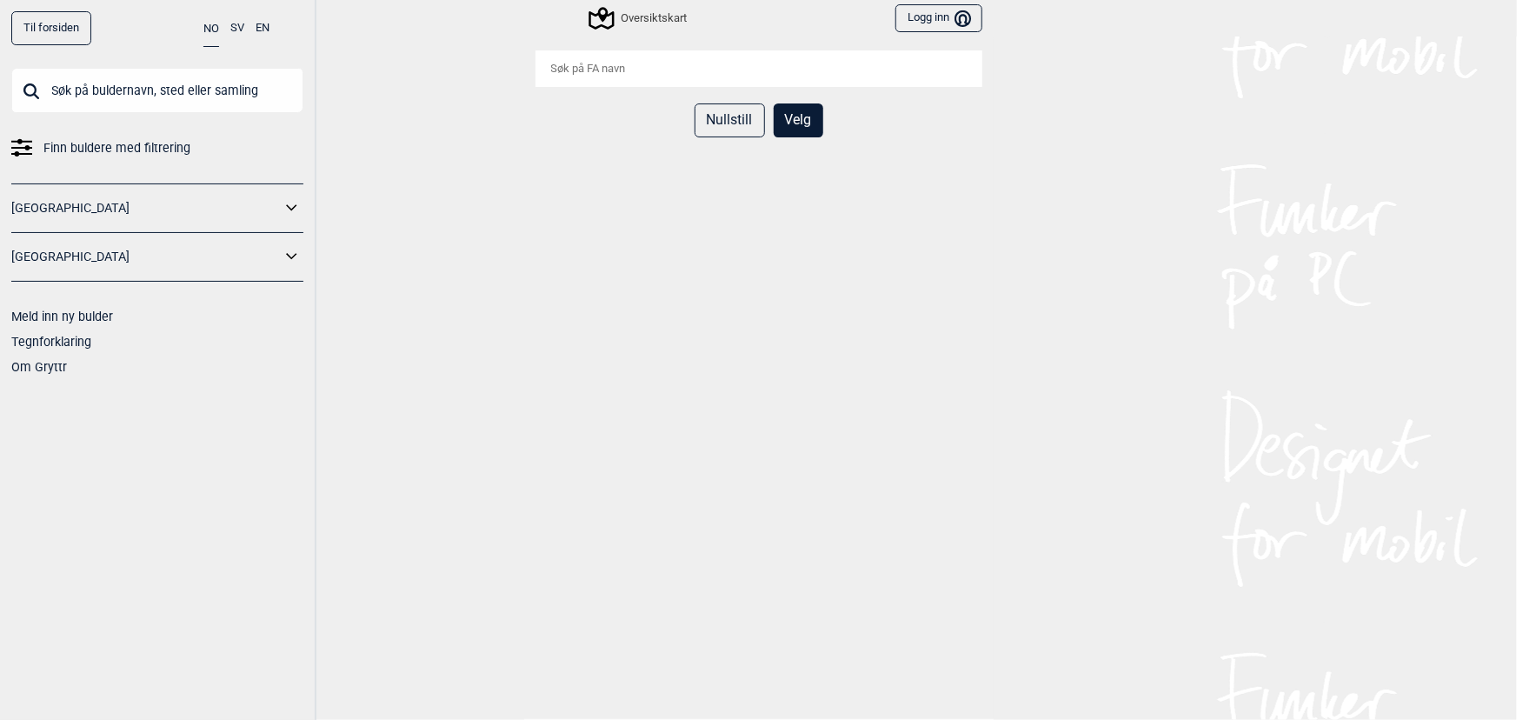
click at [727, 123] on button "Nullstill" at bounding box center [729, 120] width 70 height 34
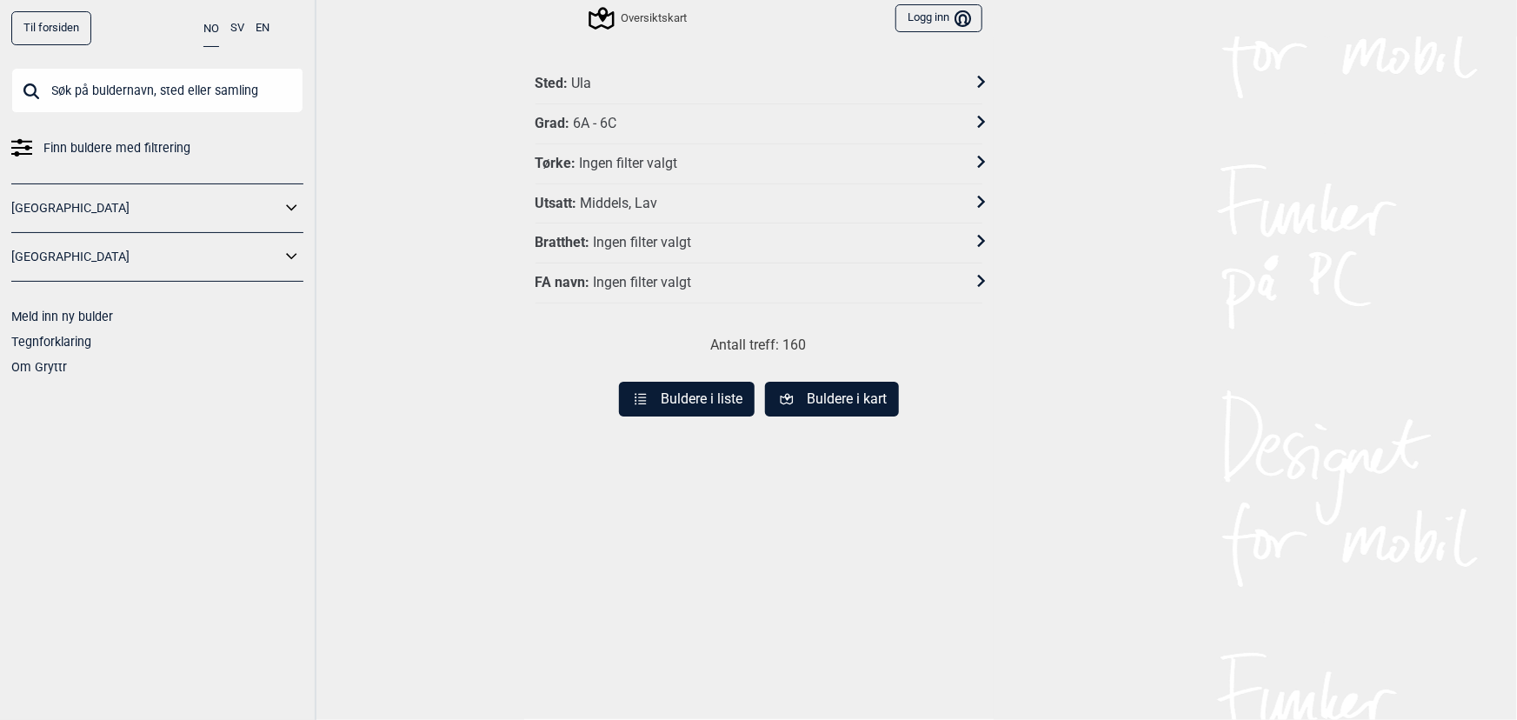
click at [645, 384] on button "Buldere i liste" at bounding box center [687, 399] width 136 height 35
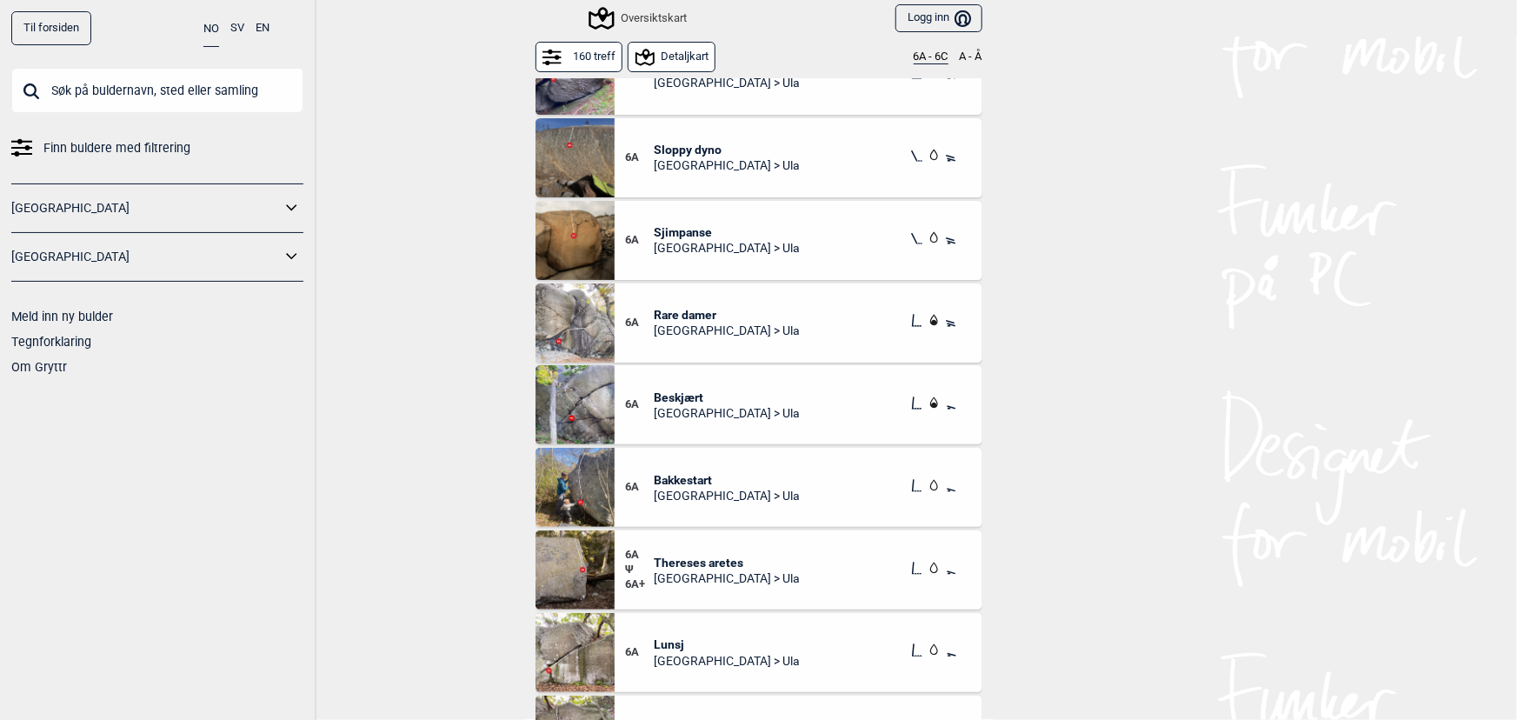
scroll to position [1026, 0]
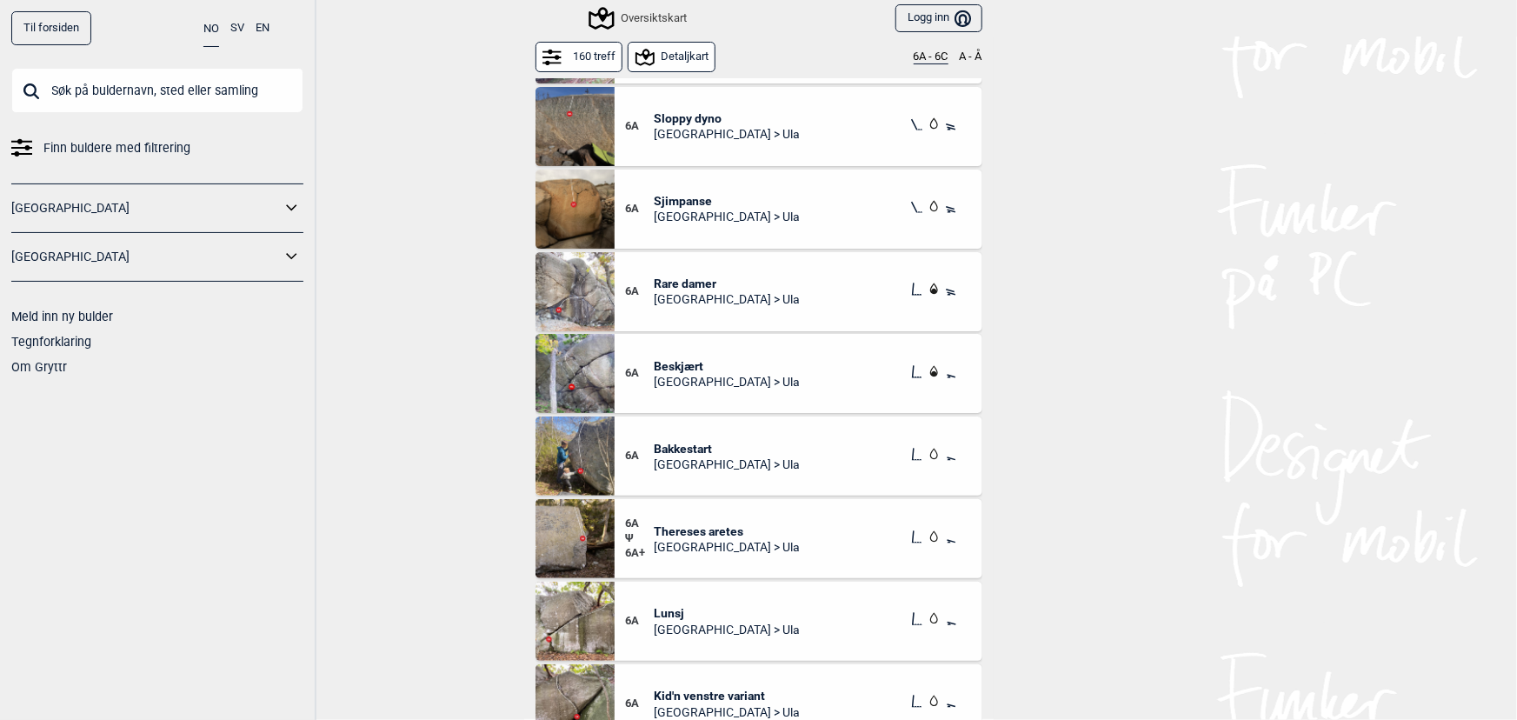
click at [564, 304] on img at bounding box center [574, 291] width 79 height 79
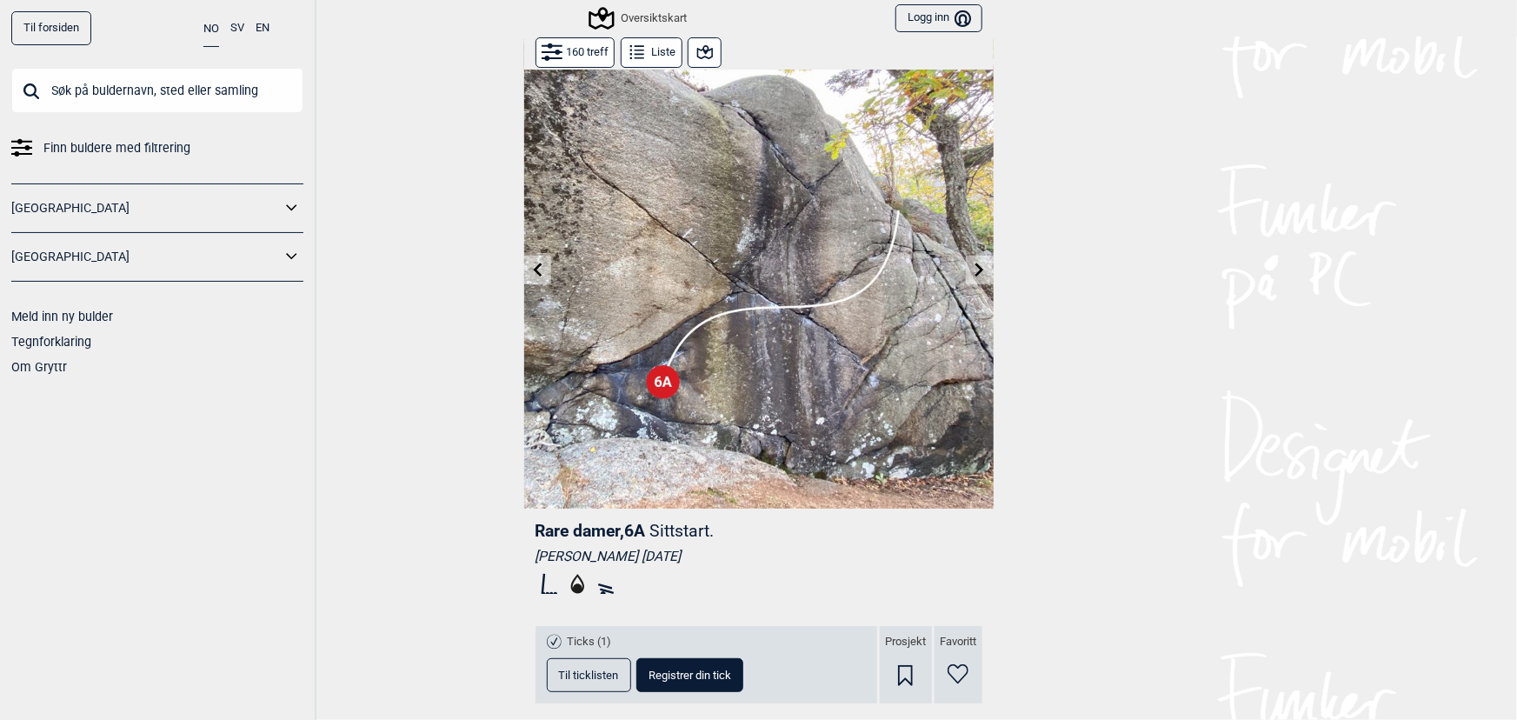
scroll to position [4, 0]
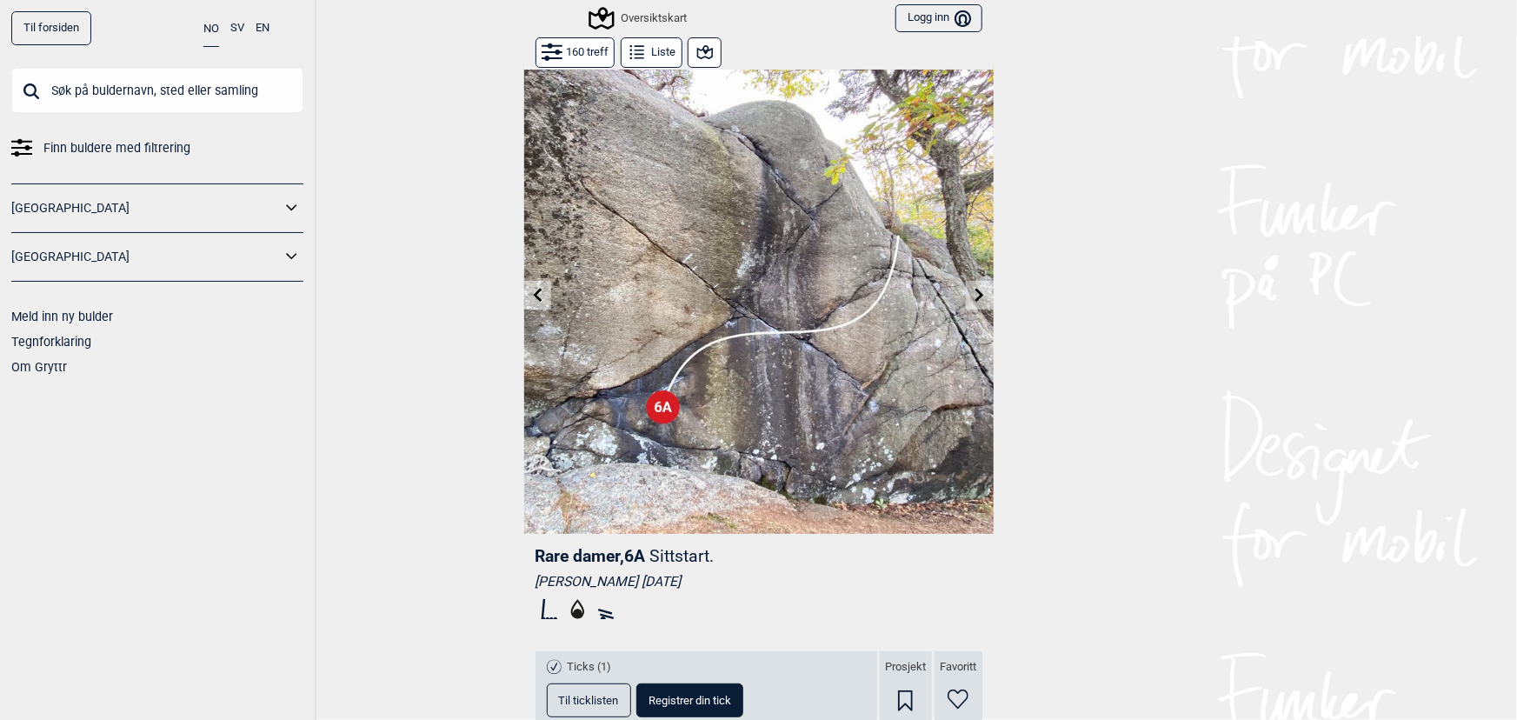
click at [956, 296] on img at bounding box center [758, 298] width 469 height 469
click at [966, 290] on button at bounding box center [979, 295] width 27 height 29
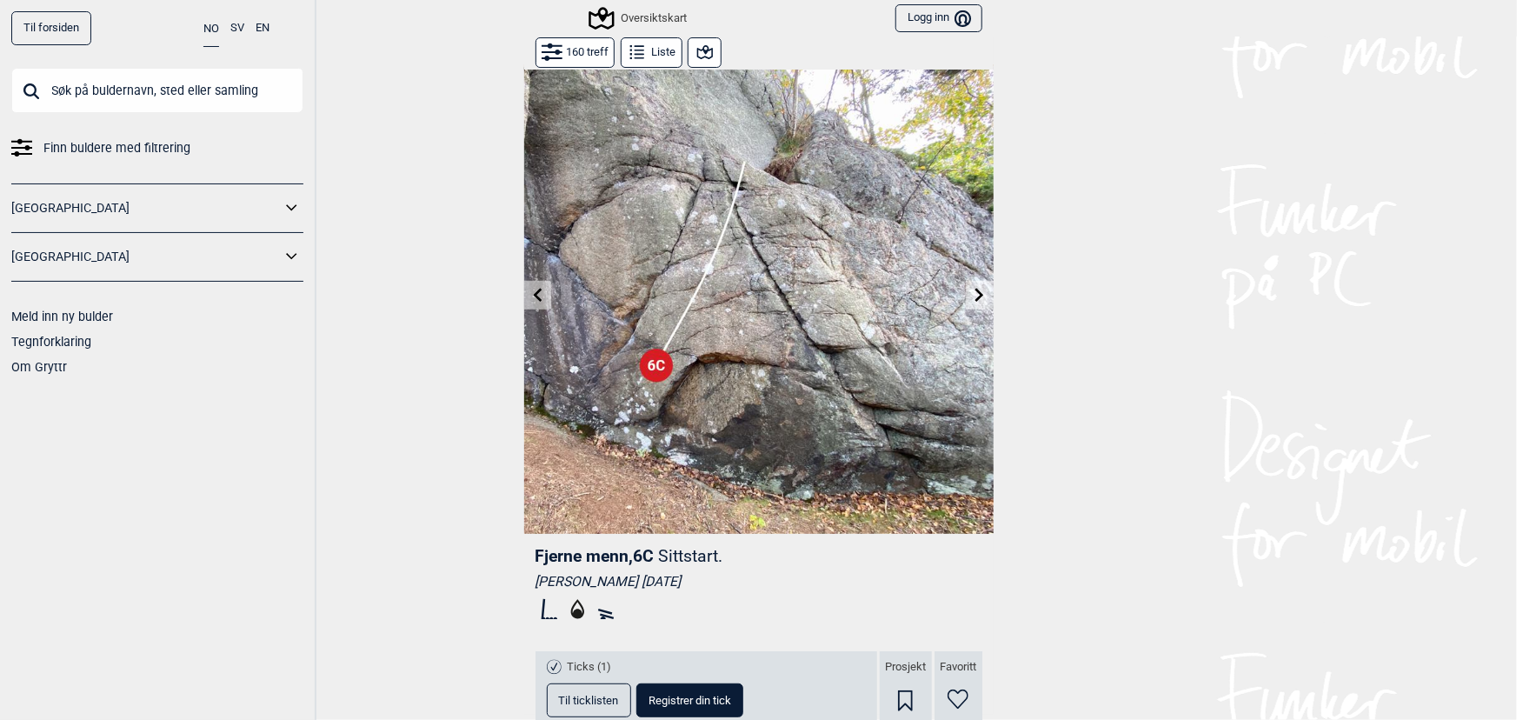
click at [530, 285] on button at bounding box center [537, 295] width 27 height 29
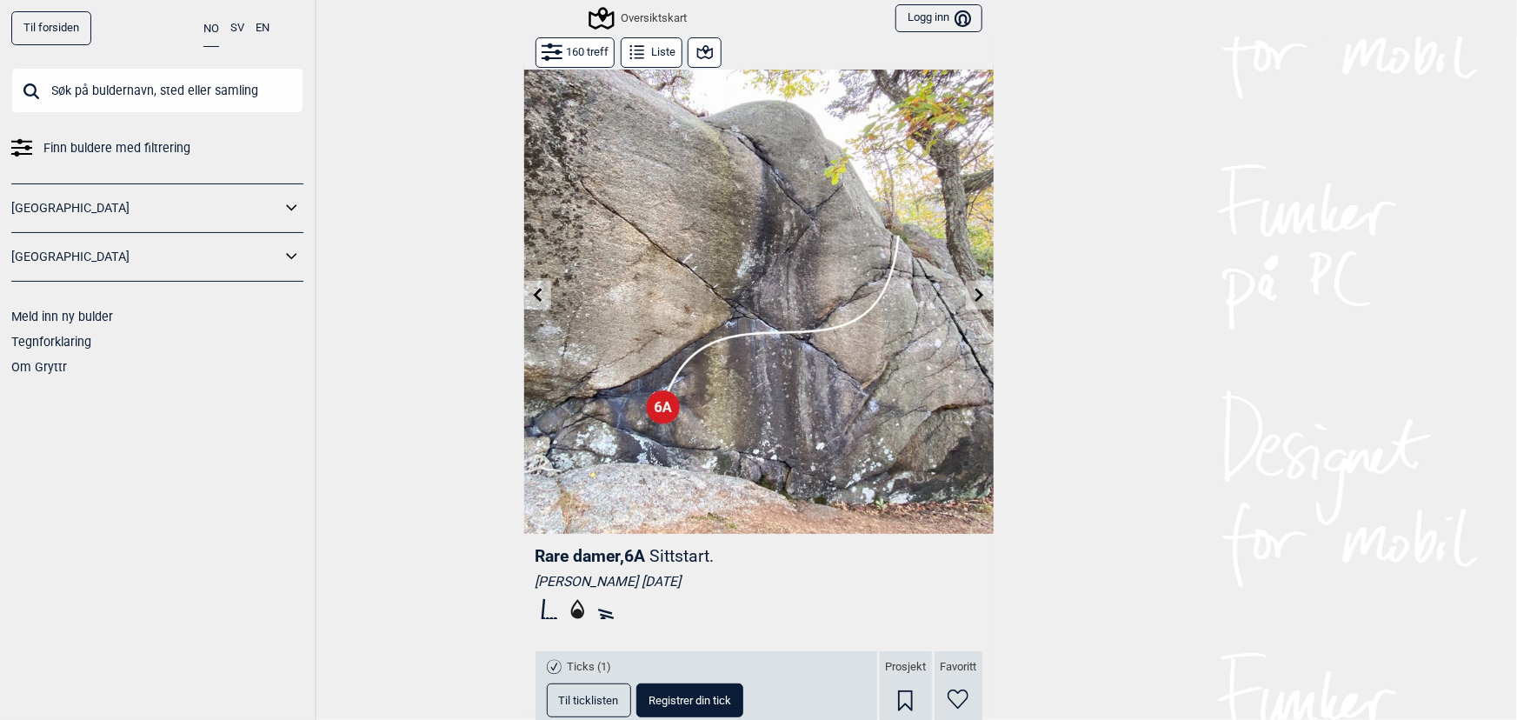
click at [530, 285] on button at bounding box center [537, 295] width 27 height 29
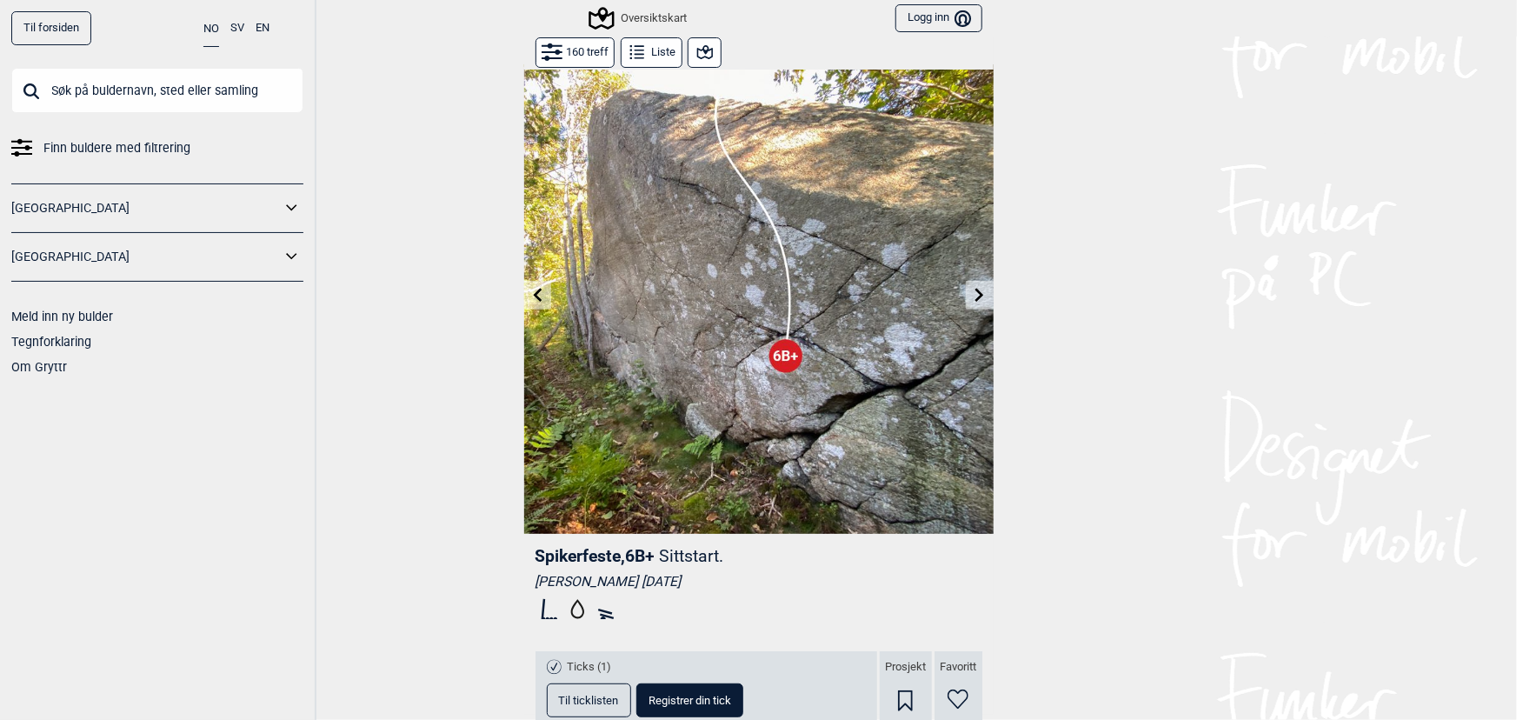
click at [982, 286] on button at bounding box center [979, 295] width 27 height 29
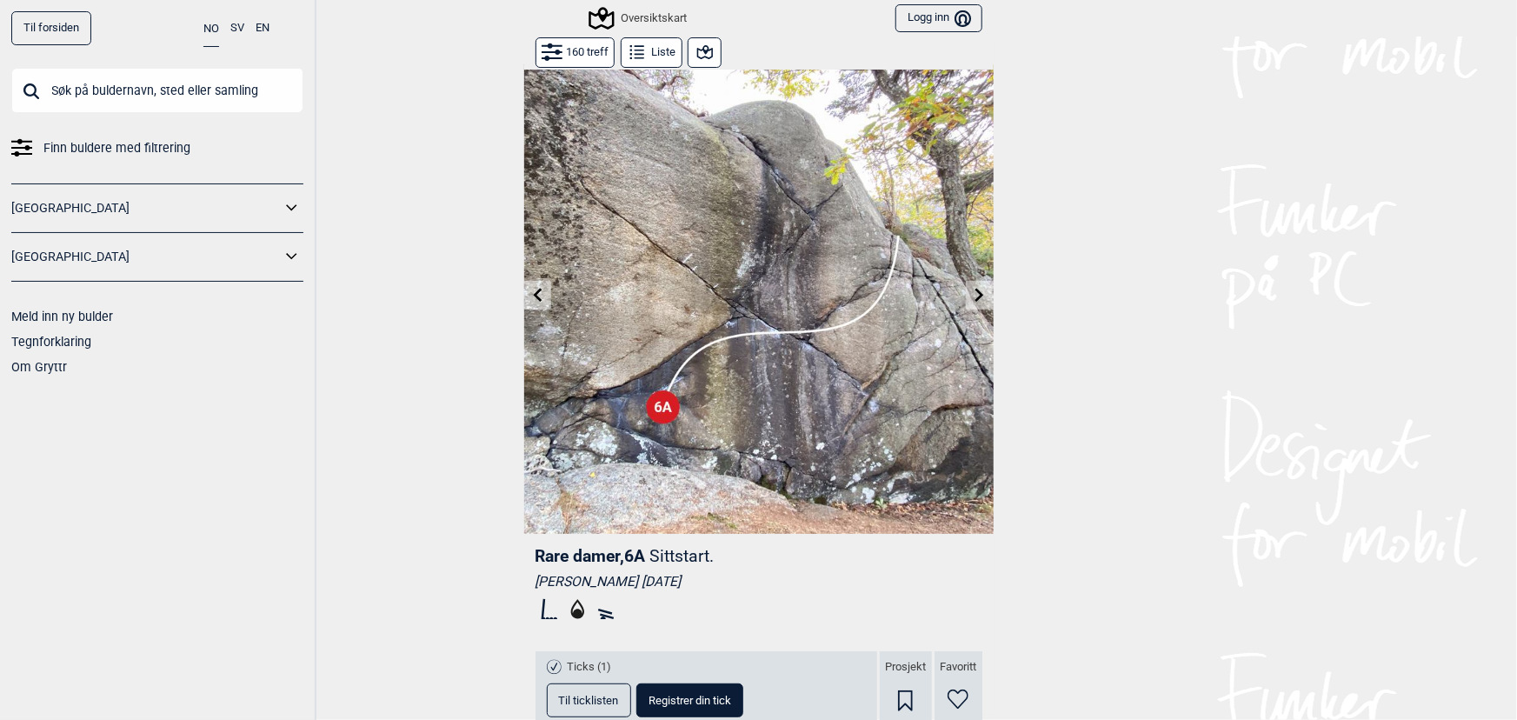
click at [980, 284] on button at bounding box center [979, 295] width 27 height 29
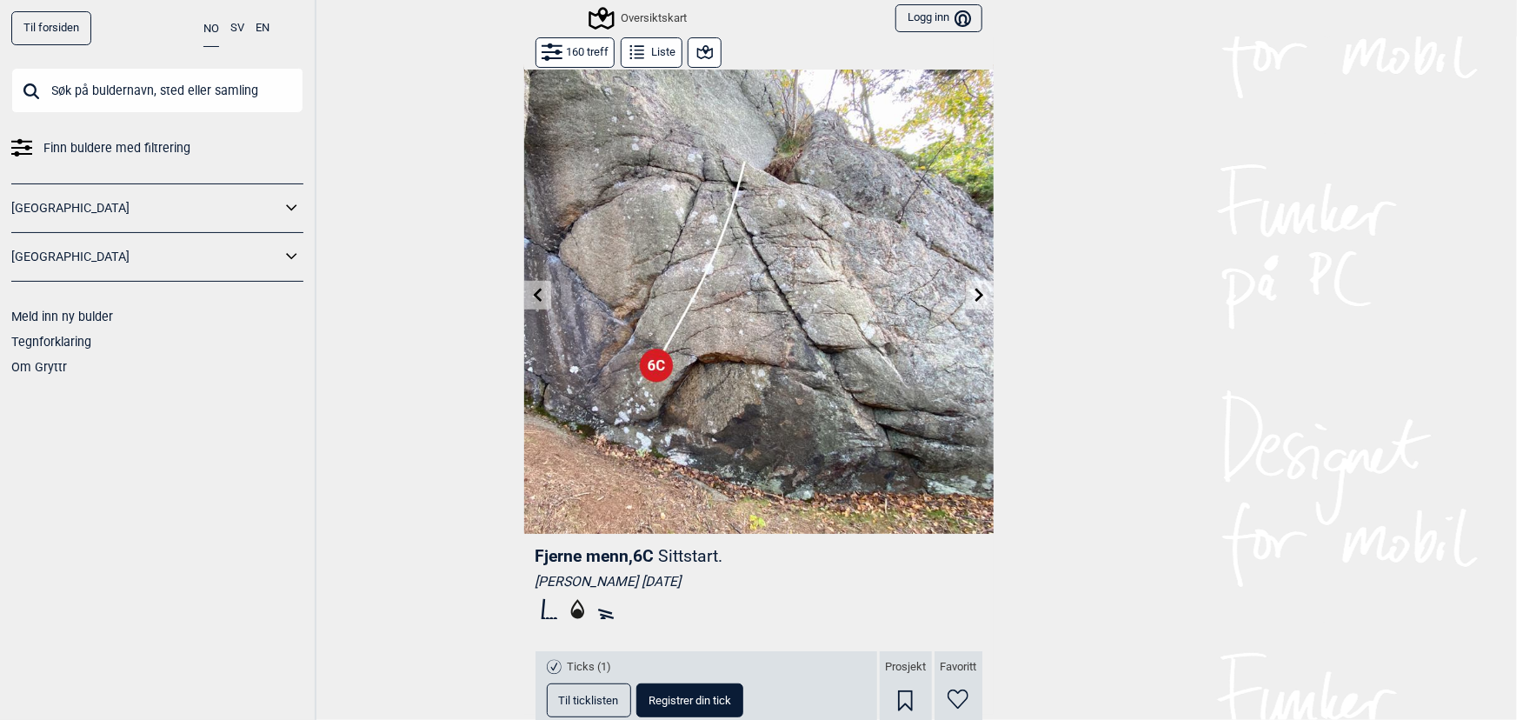
click at [257, 85] on input "text" at bounding box center [157, 90] width 292 height 45
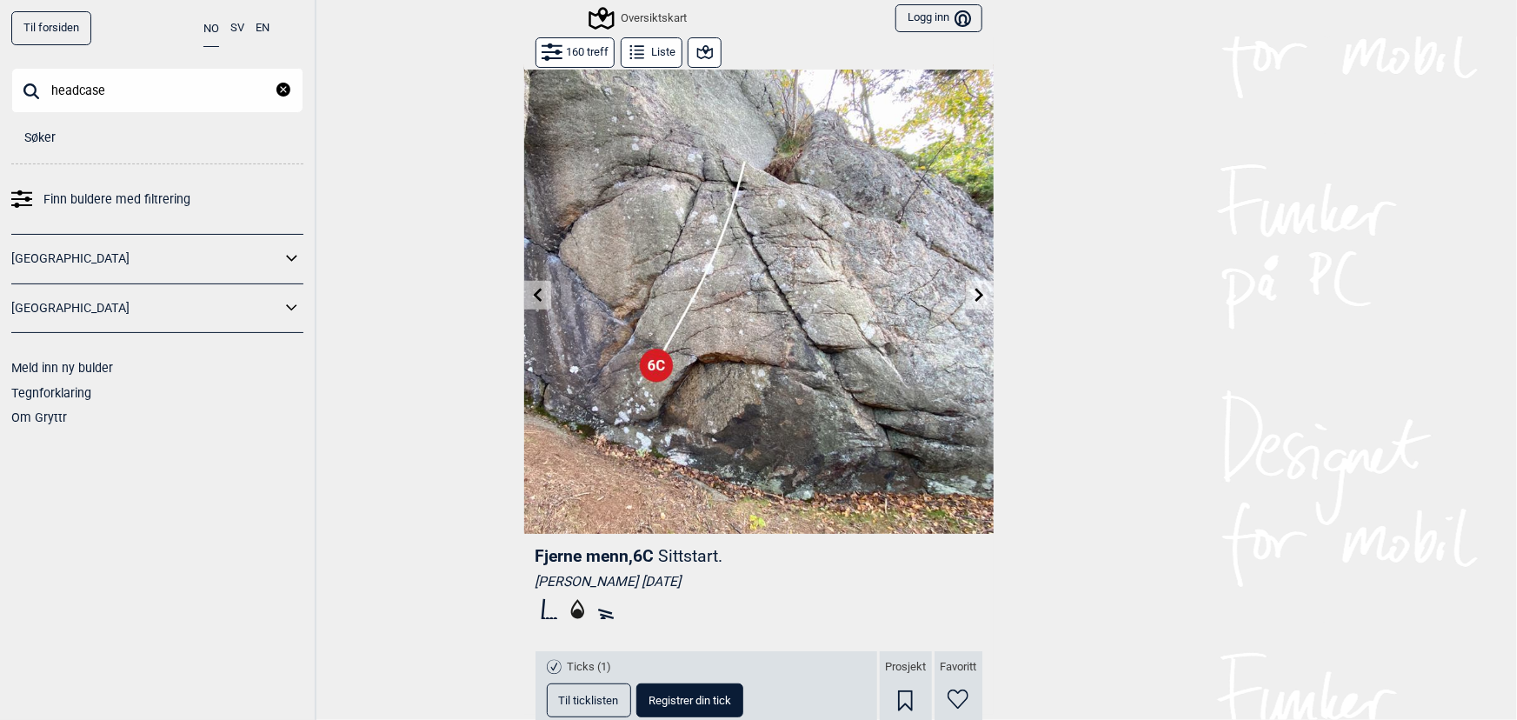
type input "headcase"
